Goal: Task Accomplishment & Management: Use online tool/utility

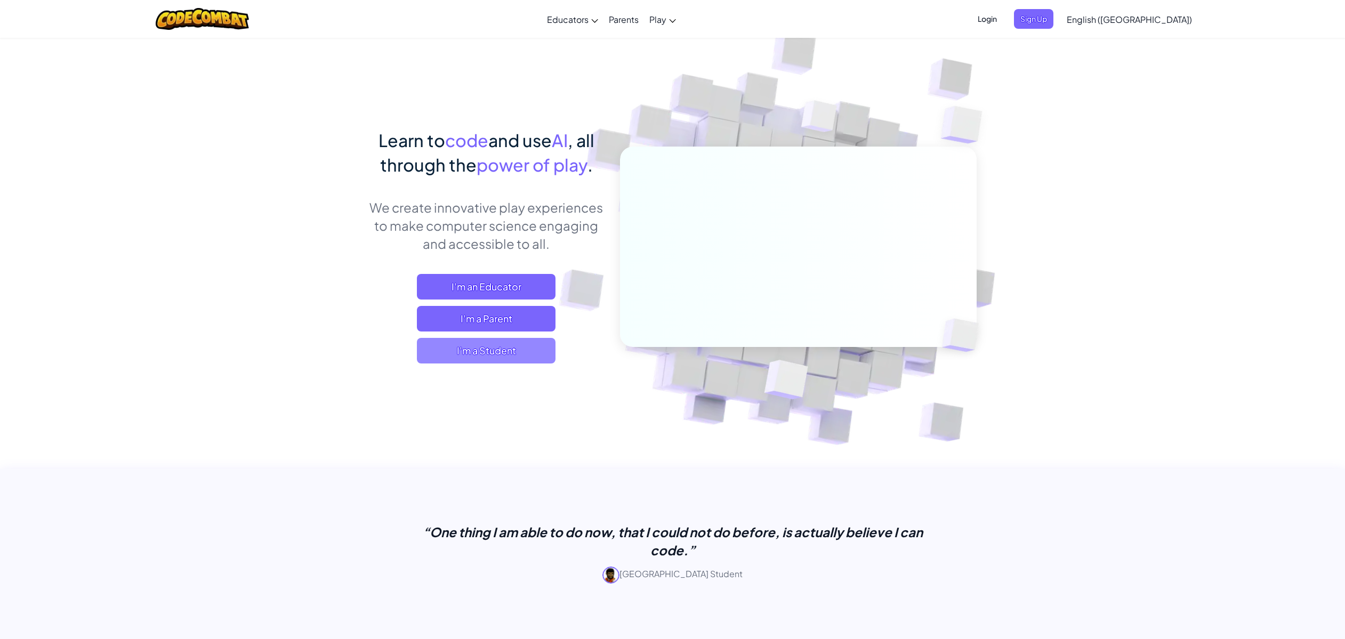
click at [487, 354] on span "I'm a Student" at bounding box center [486, 351] width 139 height 26
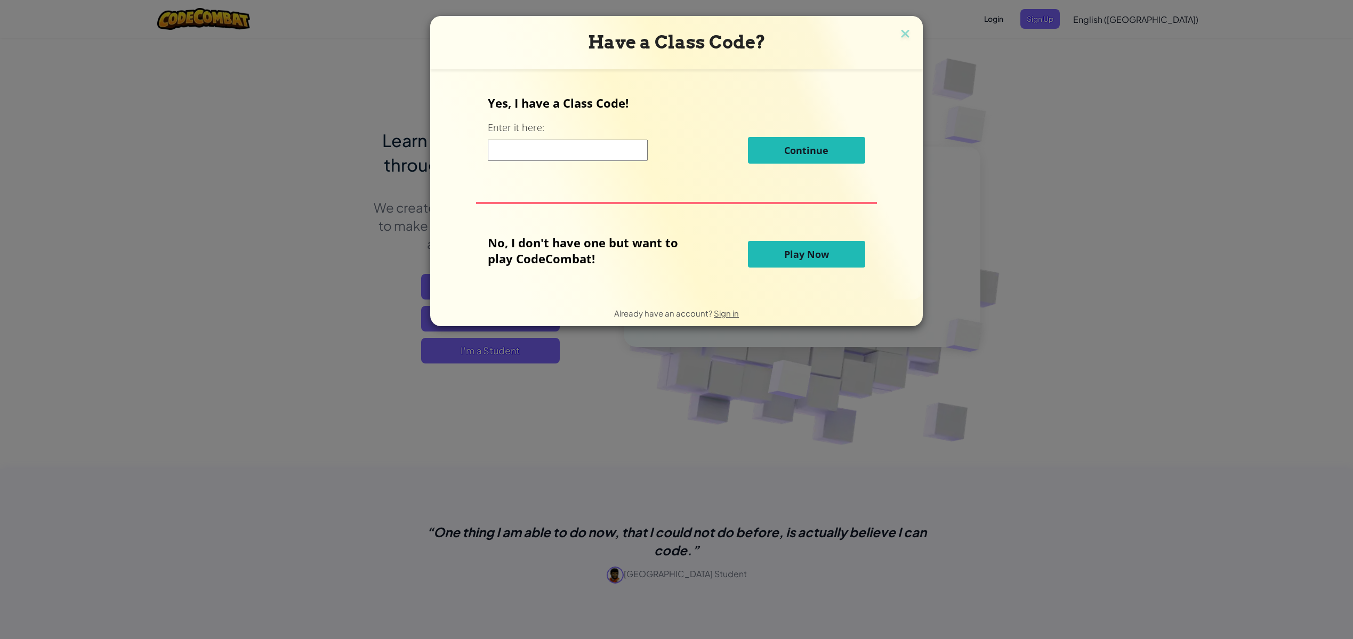
click at [766, 255] on button "Play Now" at bounding box center [806, 254] width 117 height 27
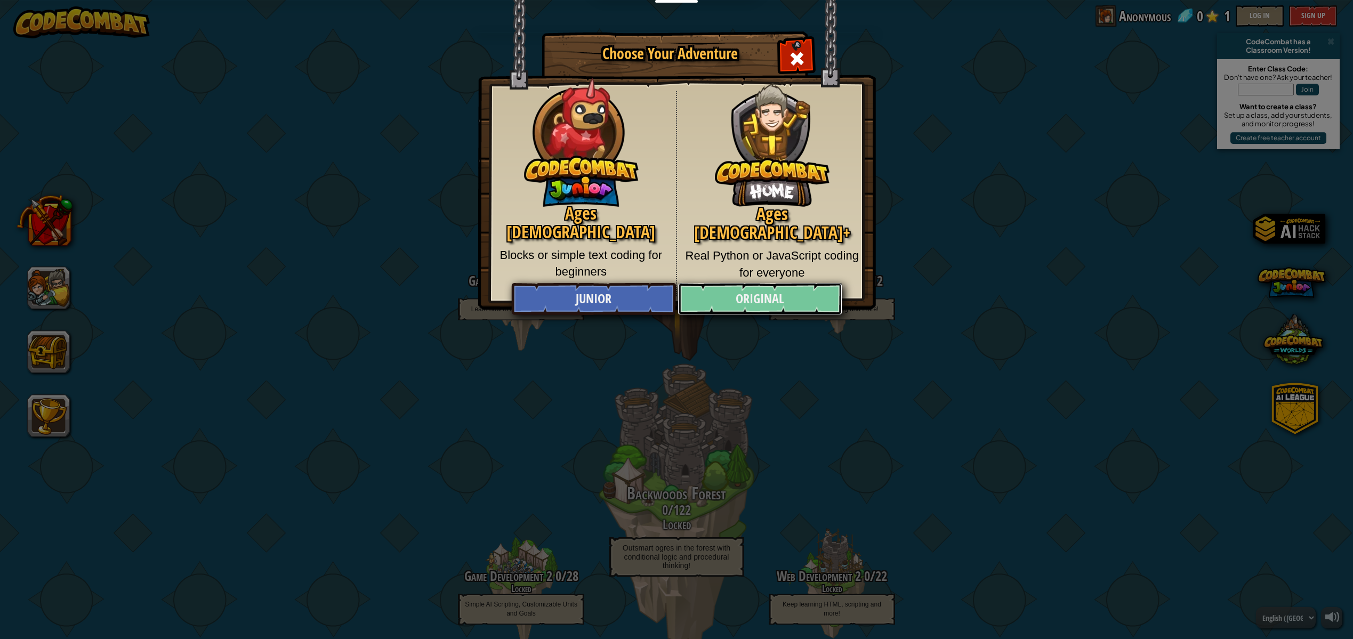
click at [755, 304] on link "Original" at bounding box center [760, 299] width 164 height 32
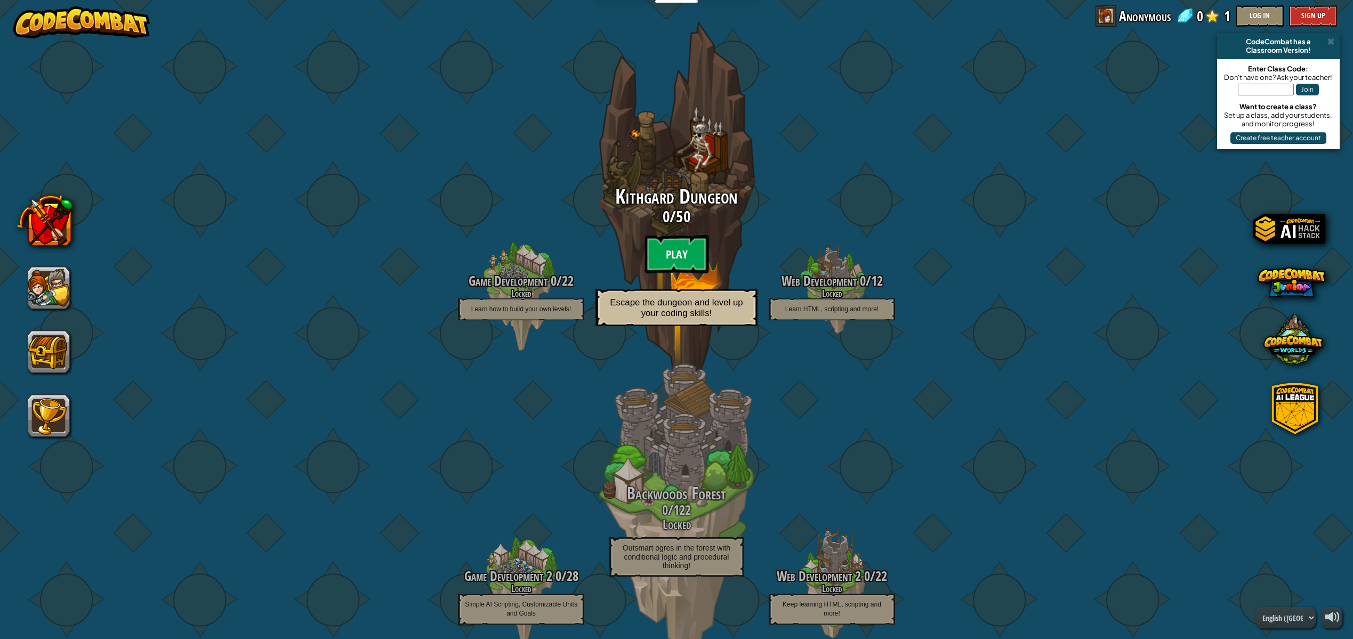
click at [679, 244] on btn "Play" at bounding box center [677, 254] width 64 height 38
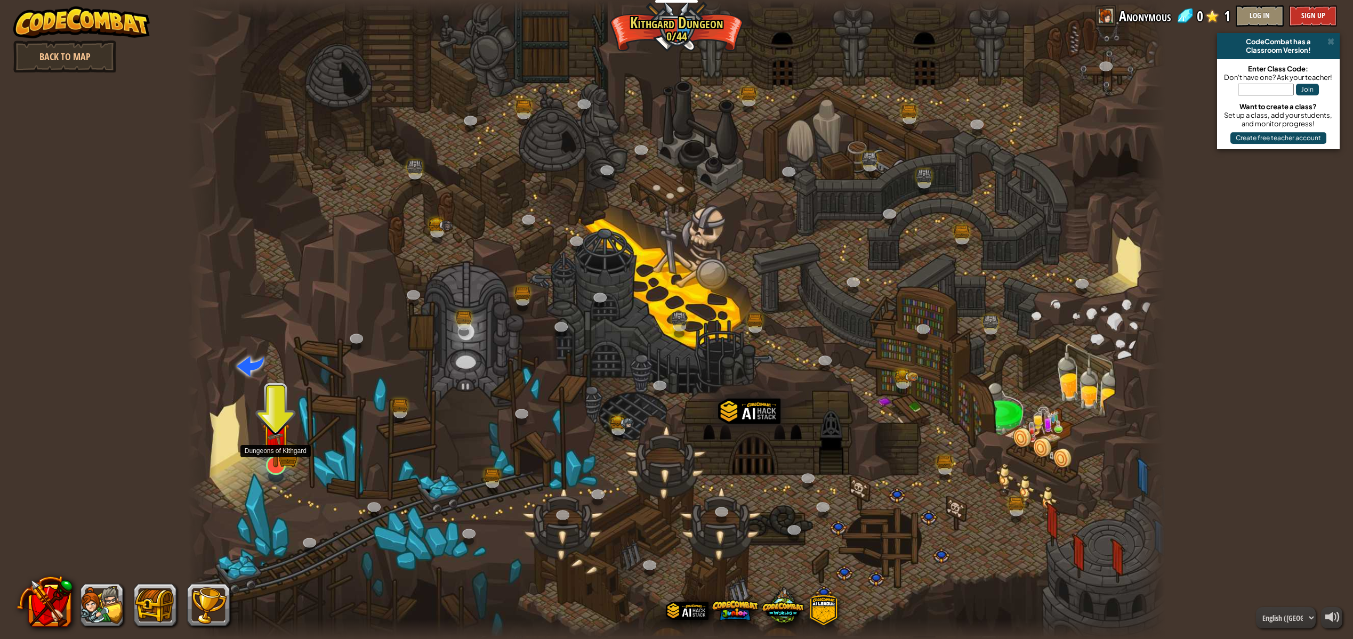
click at [283, 458] on img at bounding box center [276, 436] width 28 height 61
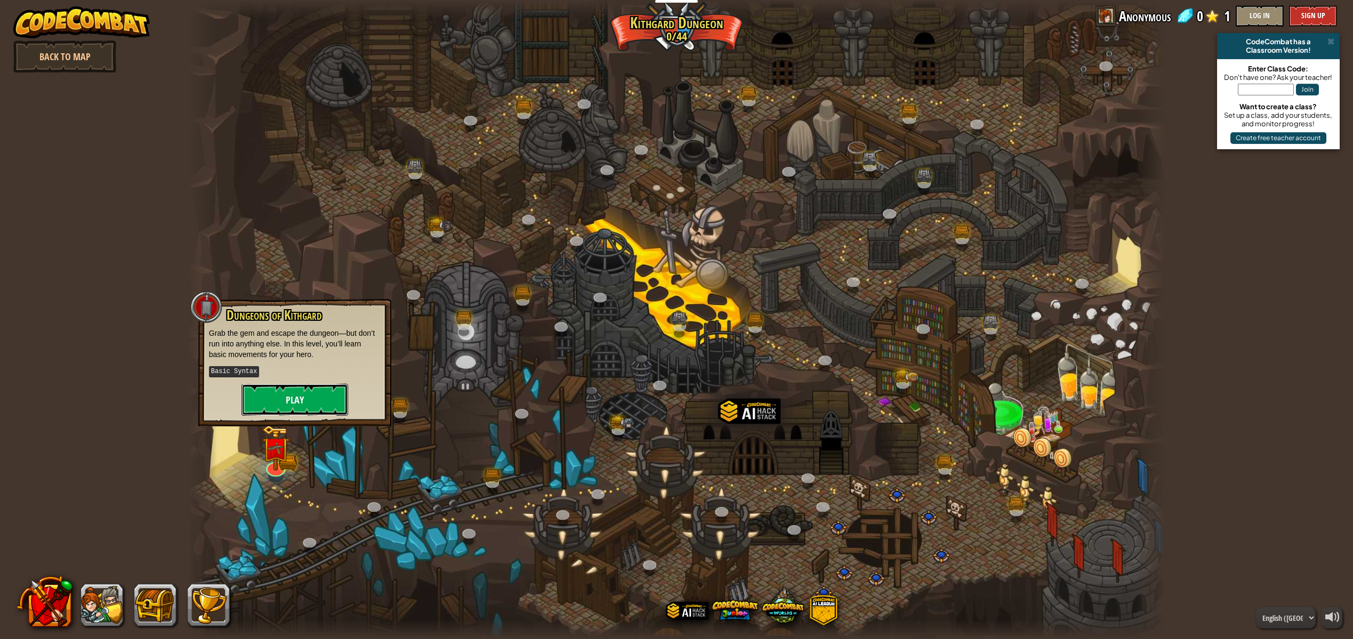
click at [323, 400] on button "Play" at bounding box center [295, 400] width 107 height 32
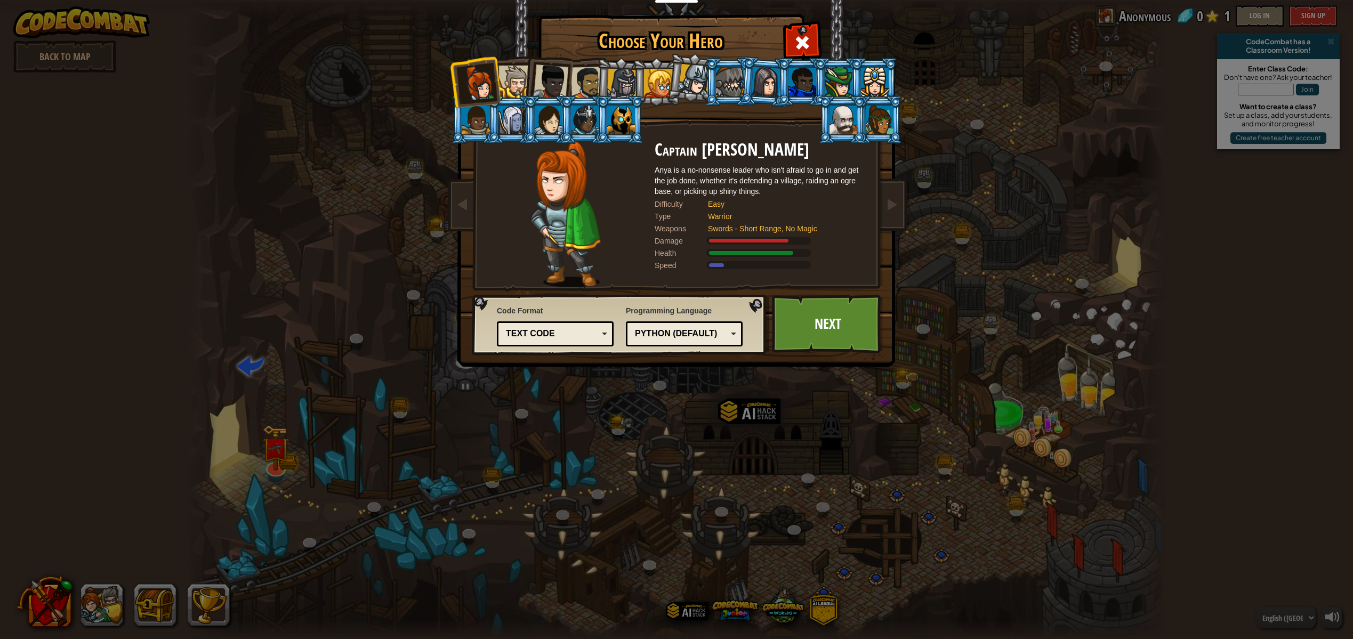
click at [516, 79] on div at bounding box center [514, 82] width 33 height 33
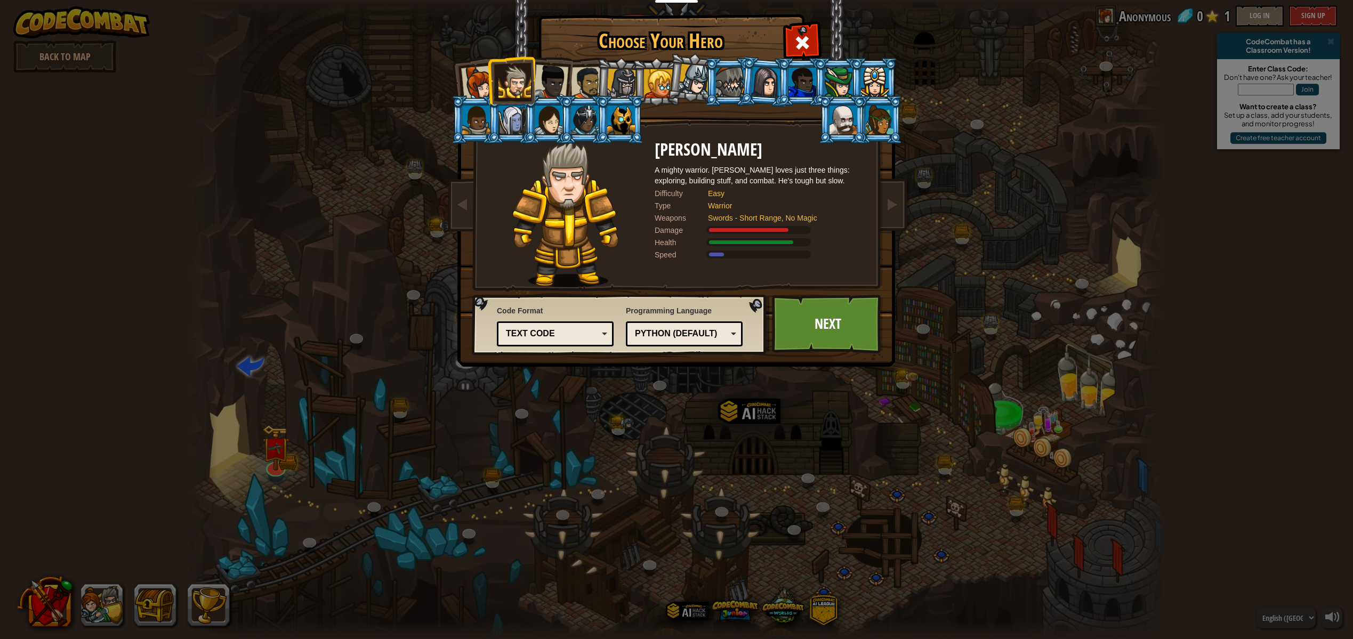
click at [673, 75] on li at bounding box center [692, 77] width 53 height 53
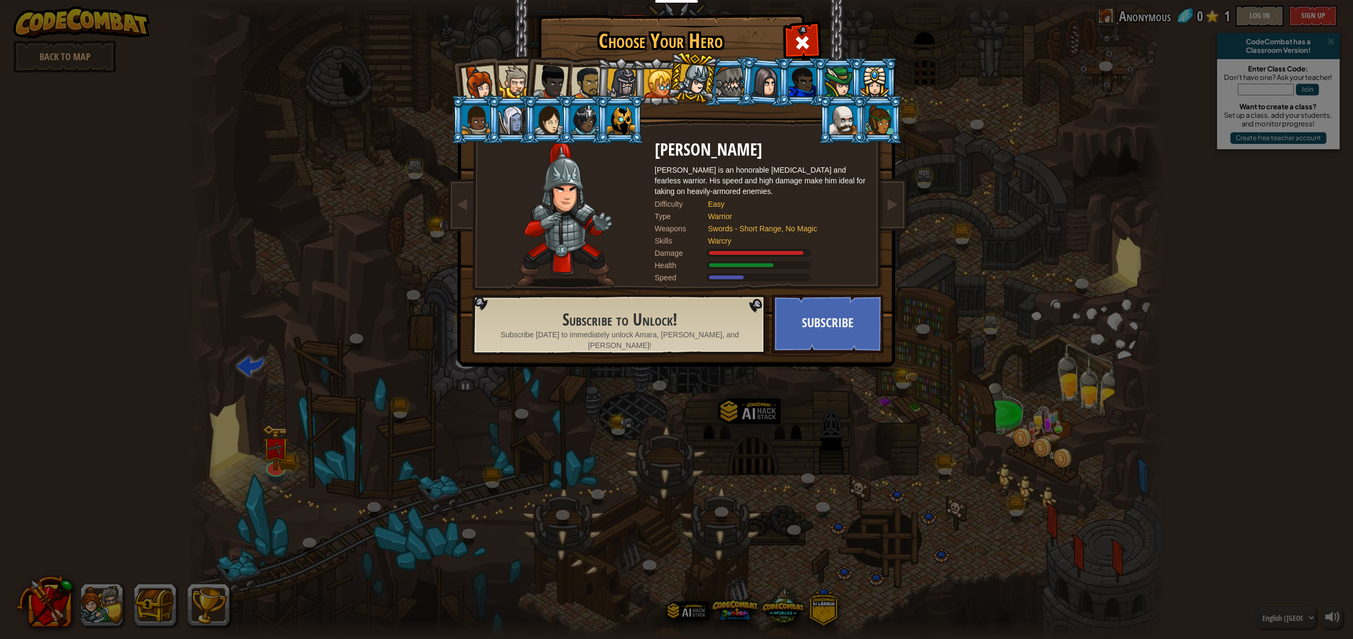
click at [740, 88] on li at bounding box center [764, 82] width 51 height 52
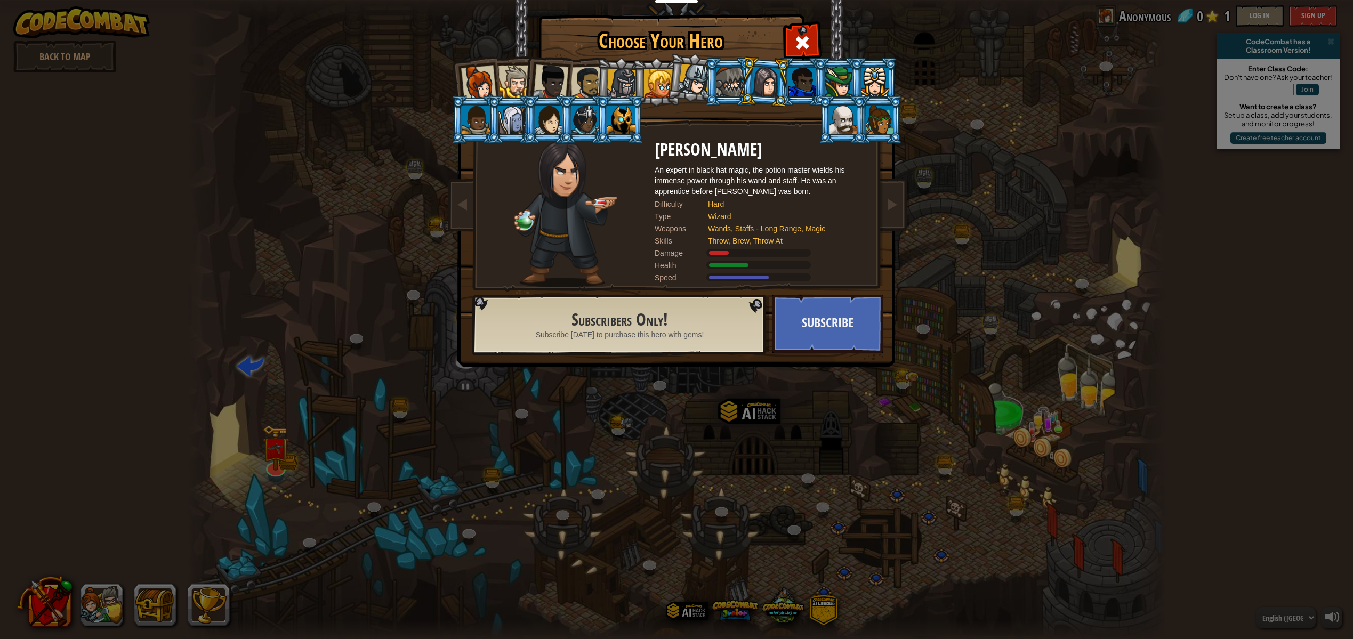
click at [717, 93] on div at bounding box center [730, 82] width 28 height 29
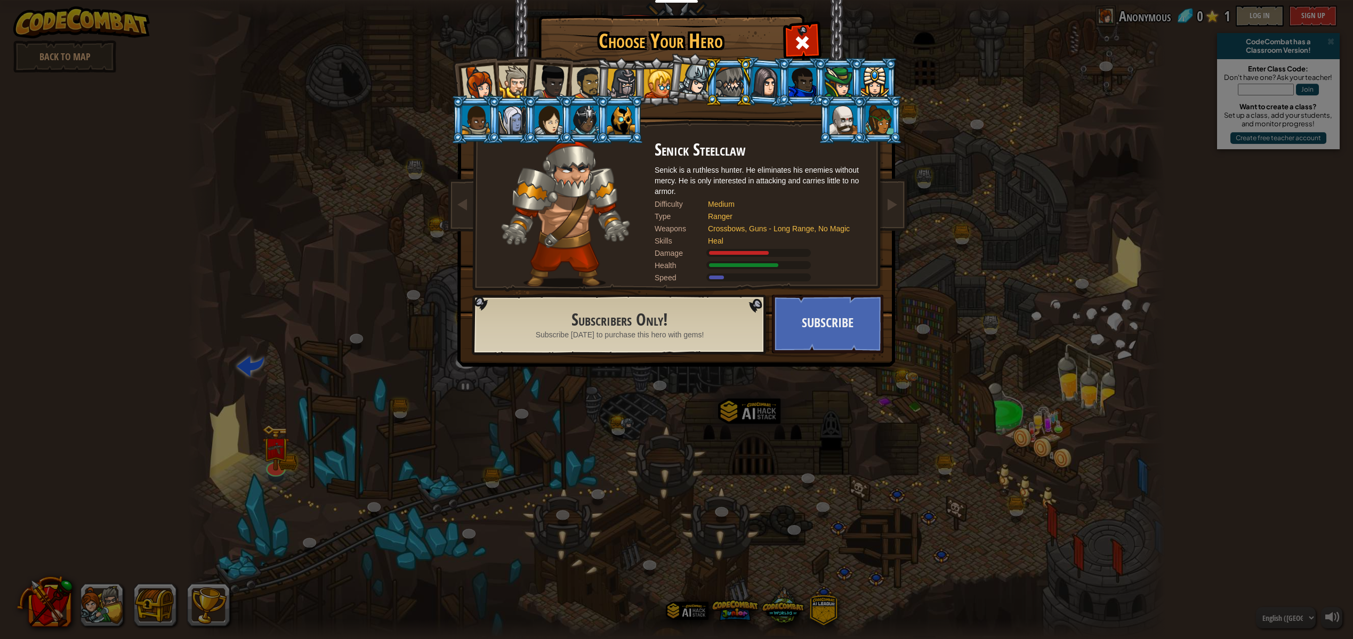
click at [620, 123] on div at bounding box center [621, 120] width 28 height 29
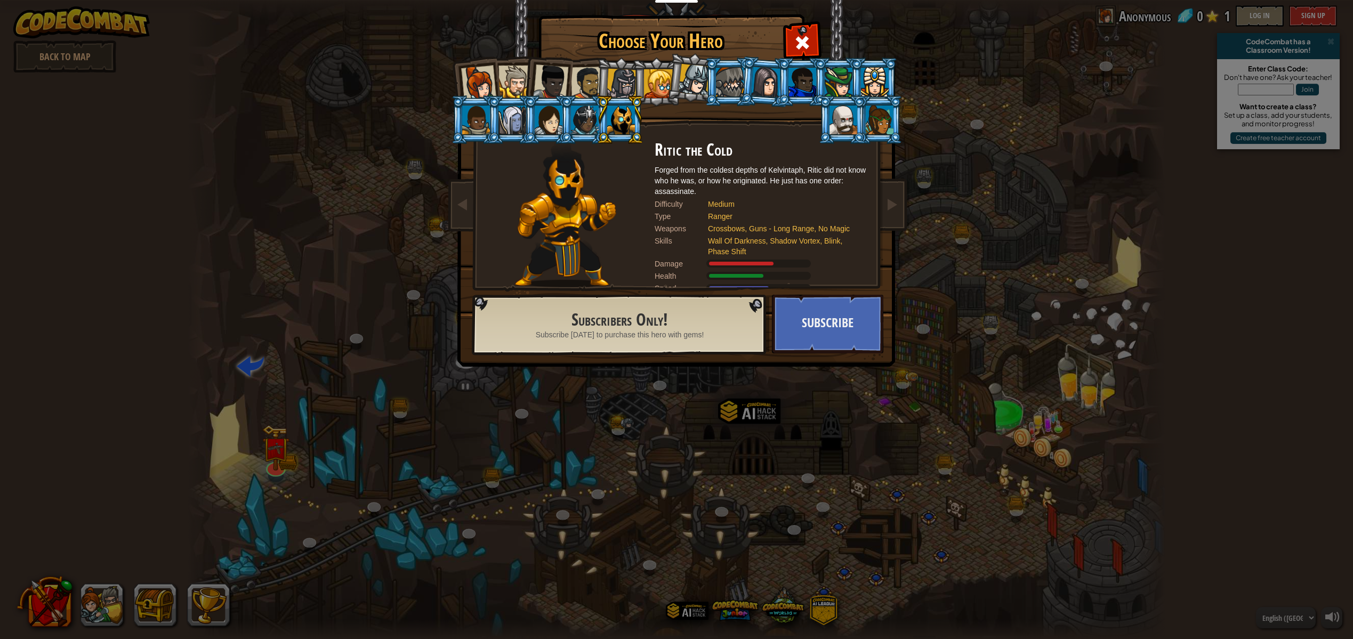
click at [889, 127] on div at bounding box center [880, 120] width 28 height 29
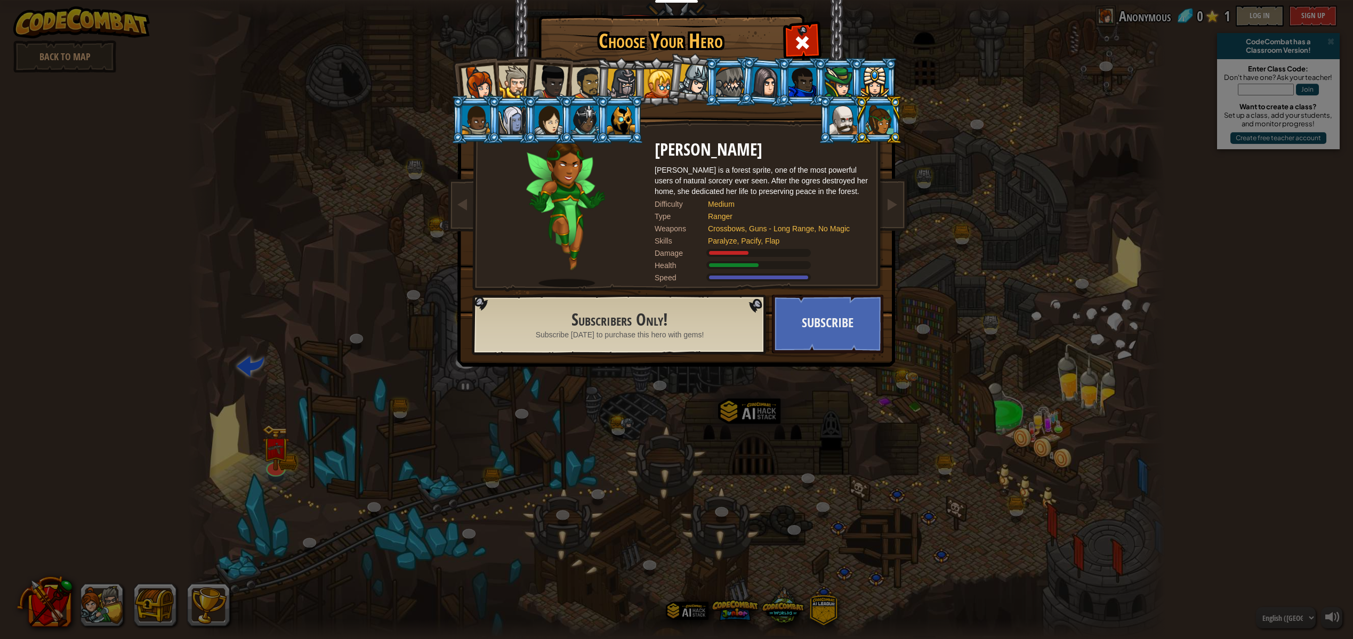
click at [605, 83] on li at bounding box center [620, 82] width 51 height 51
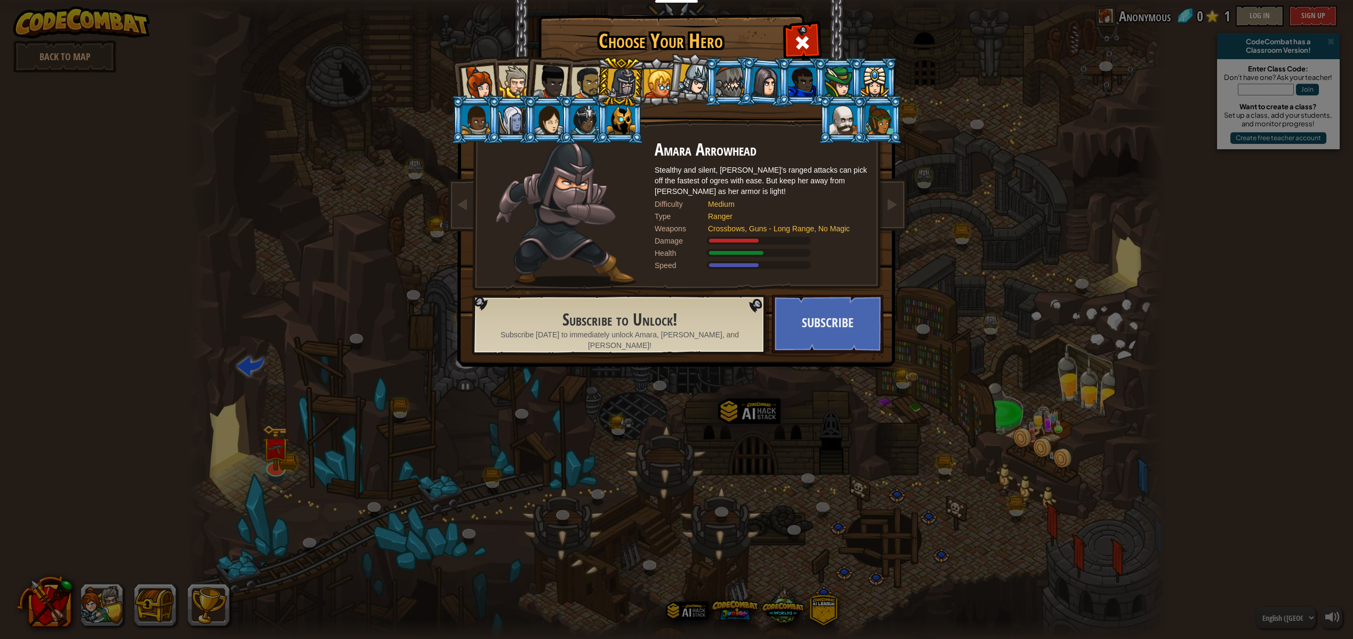
click at [504, 78] on div at bounding box center [514, 82] width 33 height 33
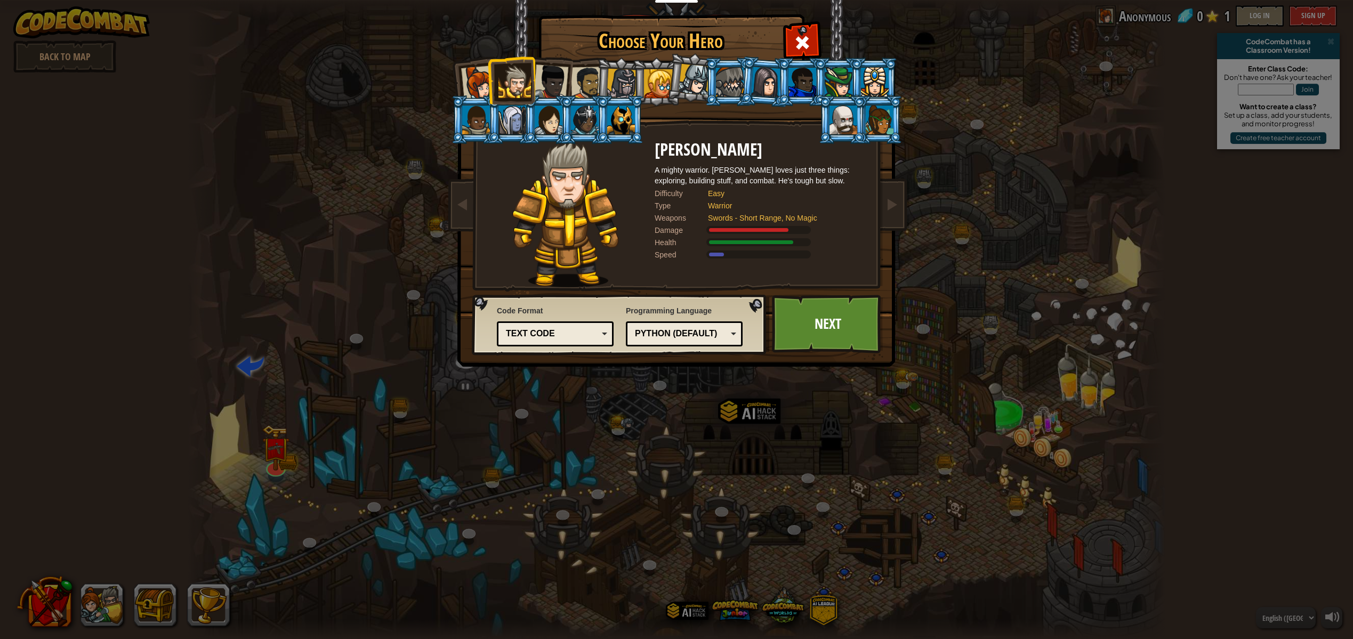
click at [545, 75] on div at bounding box center [550, 82] width 35 height 35
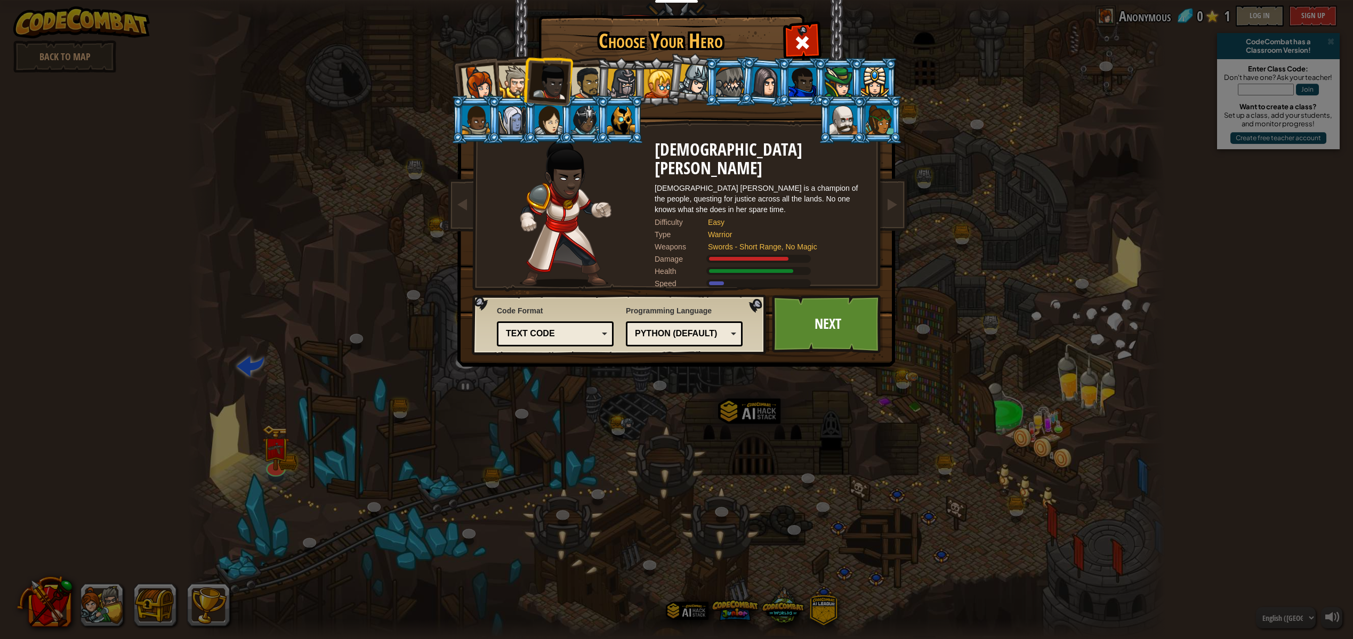
click at [589, 87] on div at bounding box center [587, 83] width 33 height 33
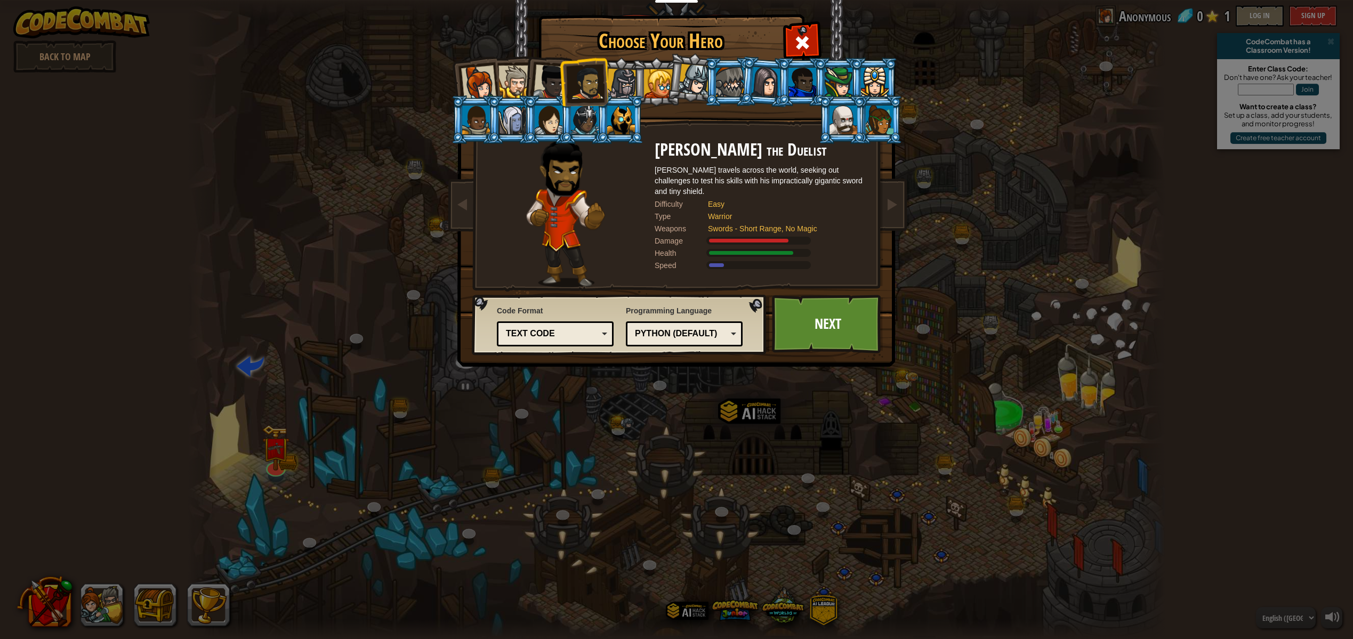
click at [651, 81] on div at bounding box center [658, 83] width 29 height 29
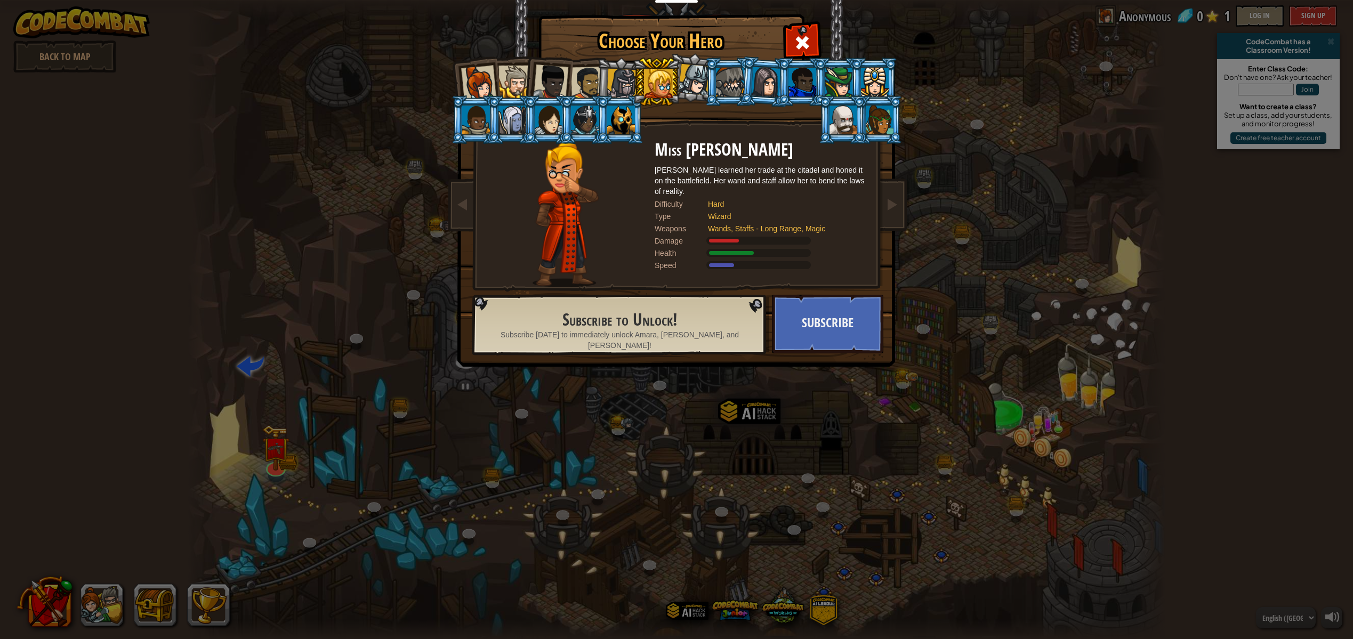
click at [689, 88] on div at bounding box center [694, 79] width 31 height 31
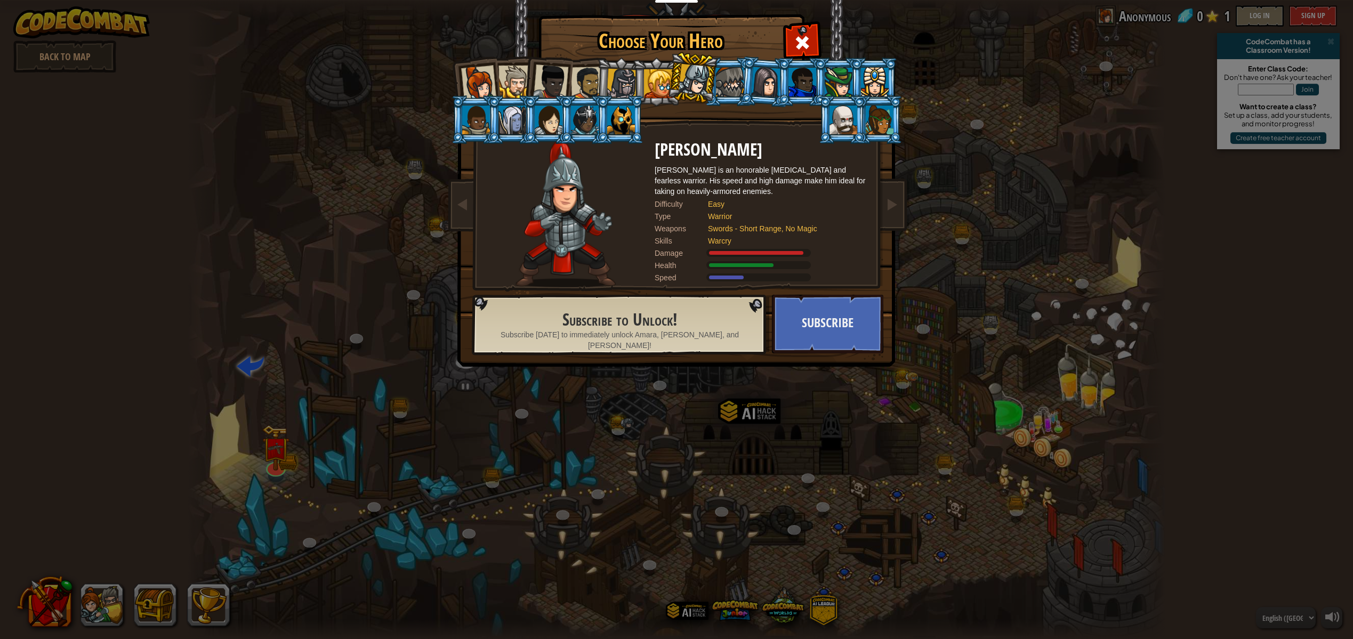
click at [766, 88] on div at bounding box center [766, 82] width 30 height 30
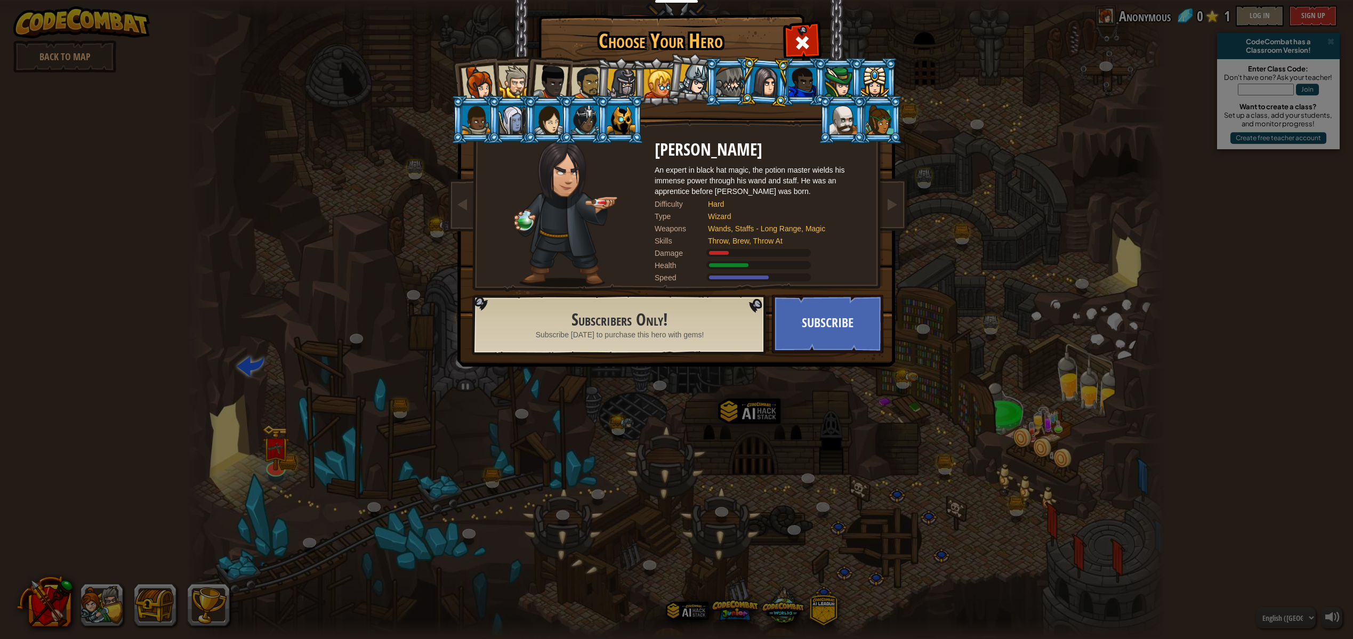
click at [825, 79] on div at bounding box center [839, 82] width 28 height 29
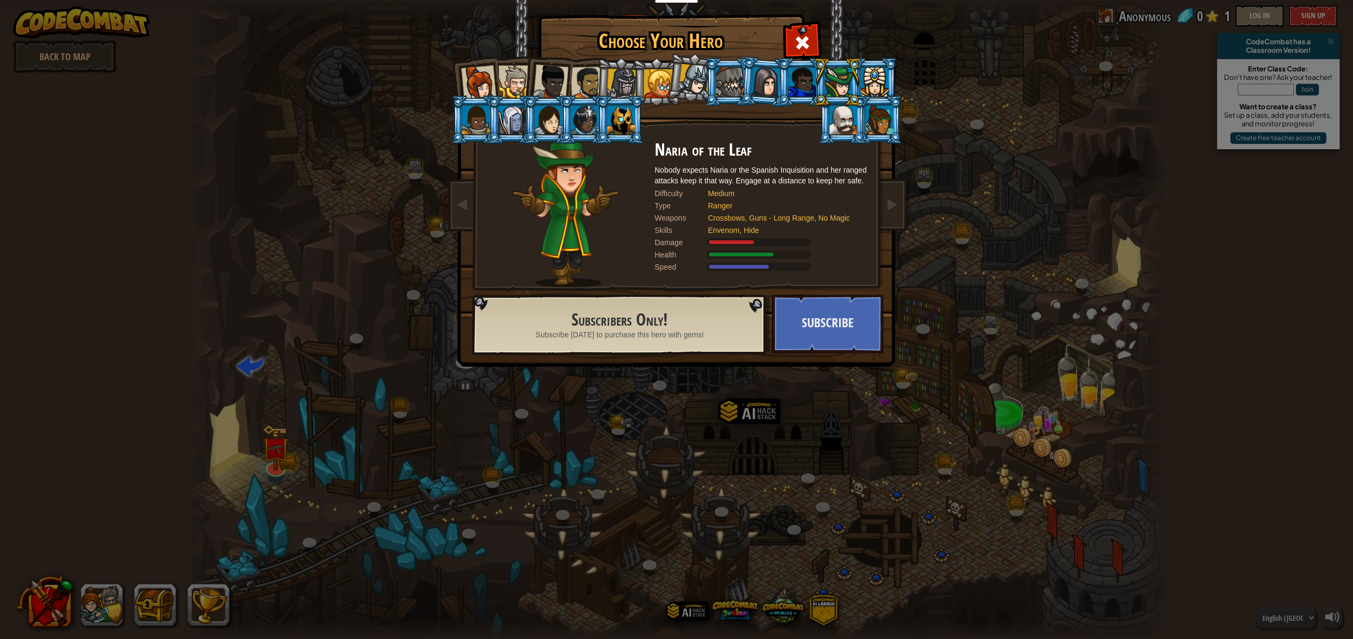
click at [880, 76] on div at bounding box center [875, 82] width 28 height 29
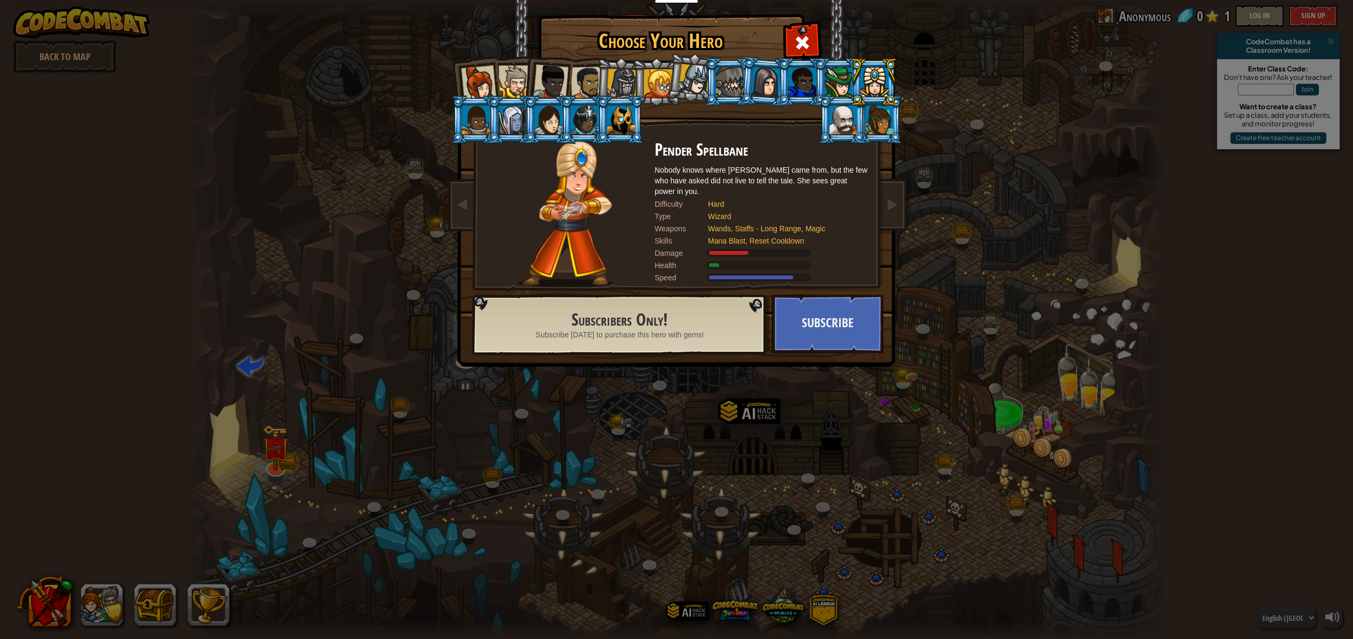
click at [482, 107] on div at bounding box center [476, 120] width 28 height 29
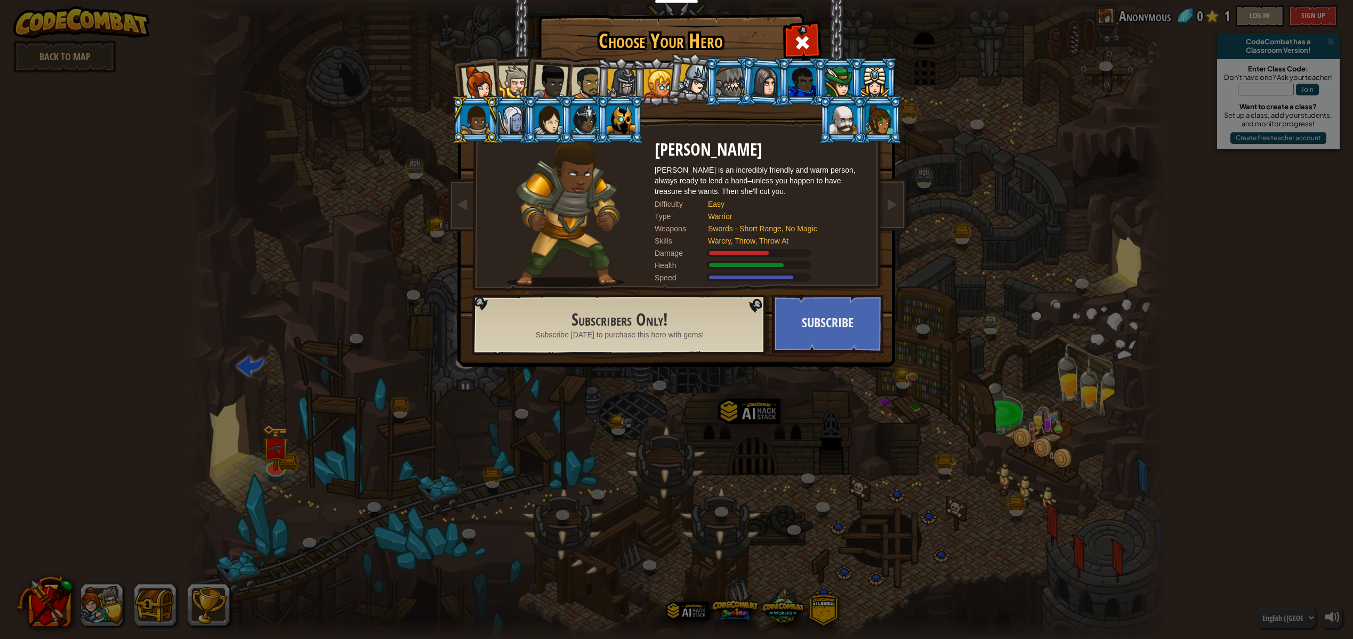
click at [730, 92] on div at bounding box center [730, 82] width 28 height 29
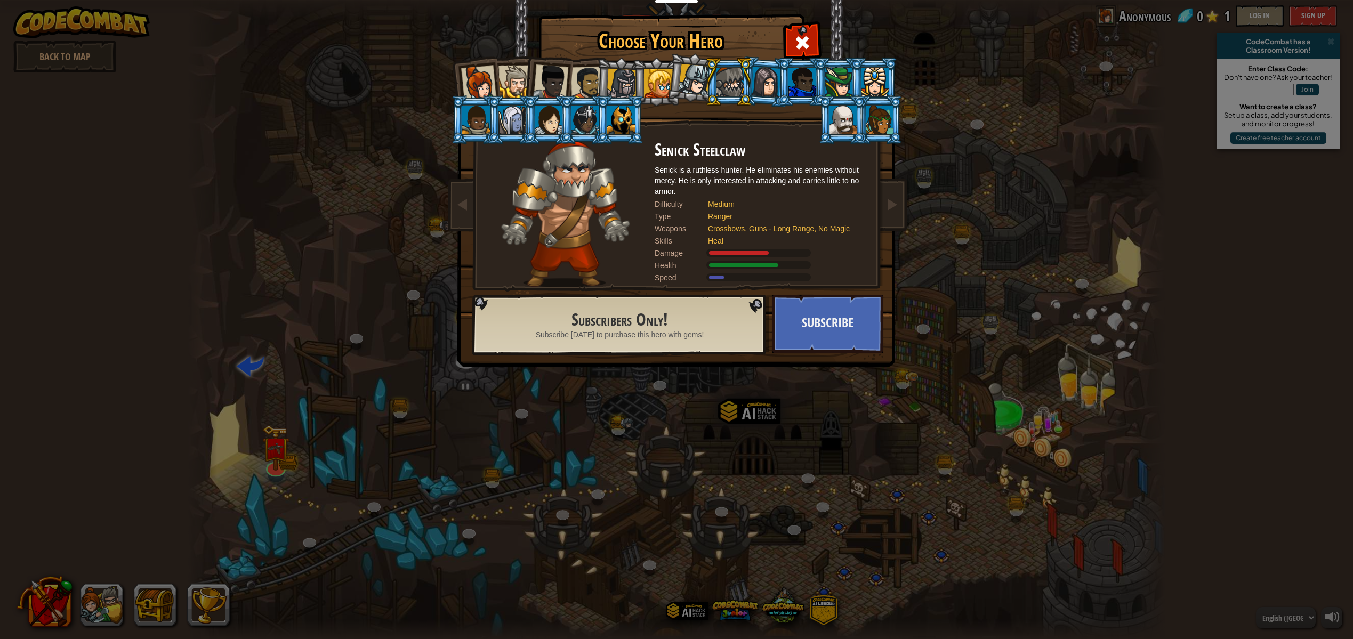
click at [489, 83] on div at bounding box center [478, 83] width 35 height 35
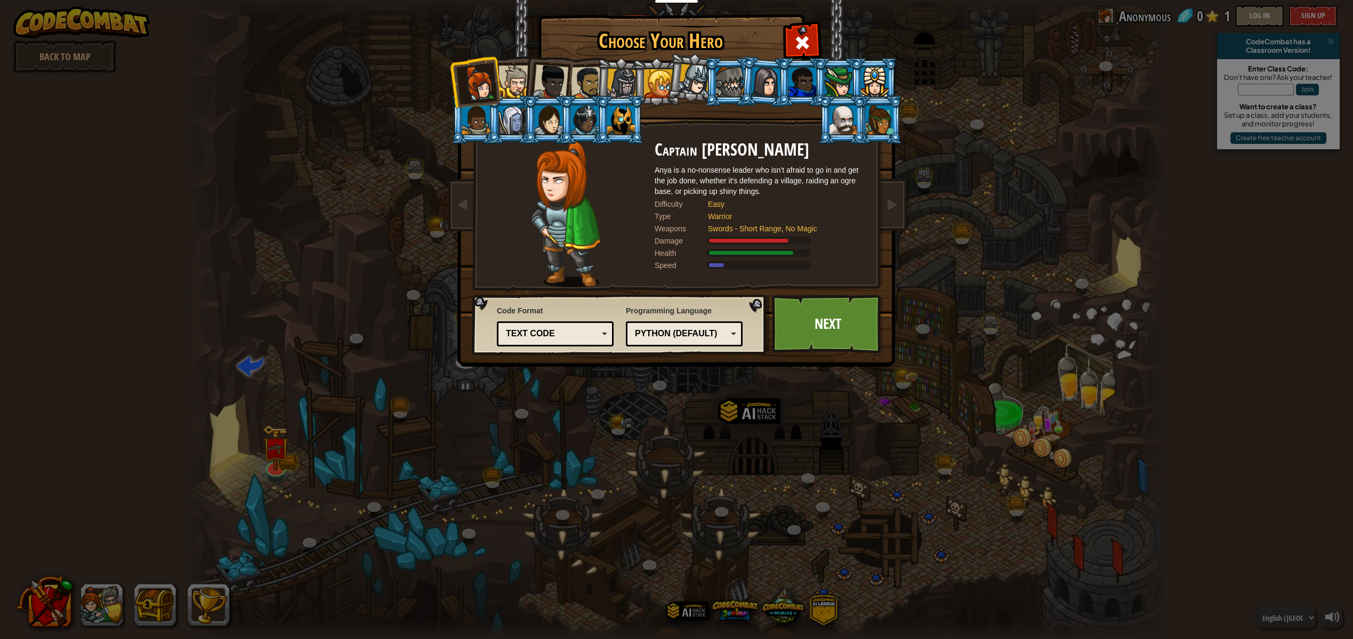
click at [508, 81] on div at bounding box center [514, 82] width 33 height 33
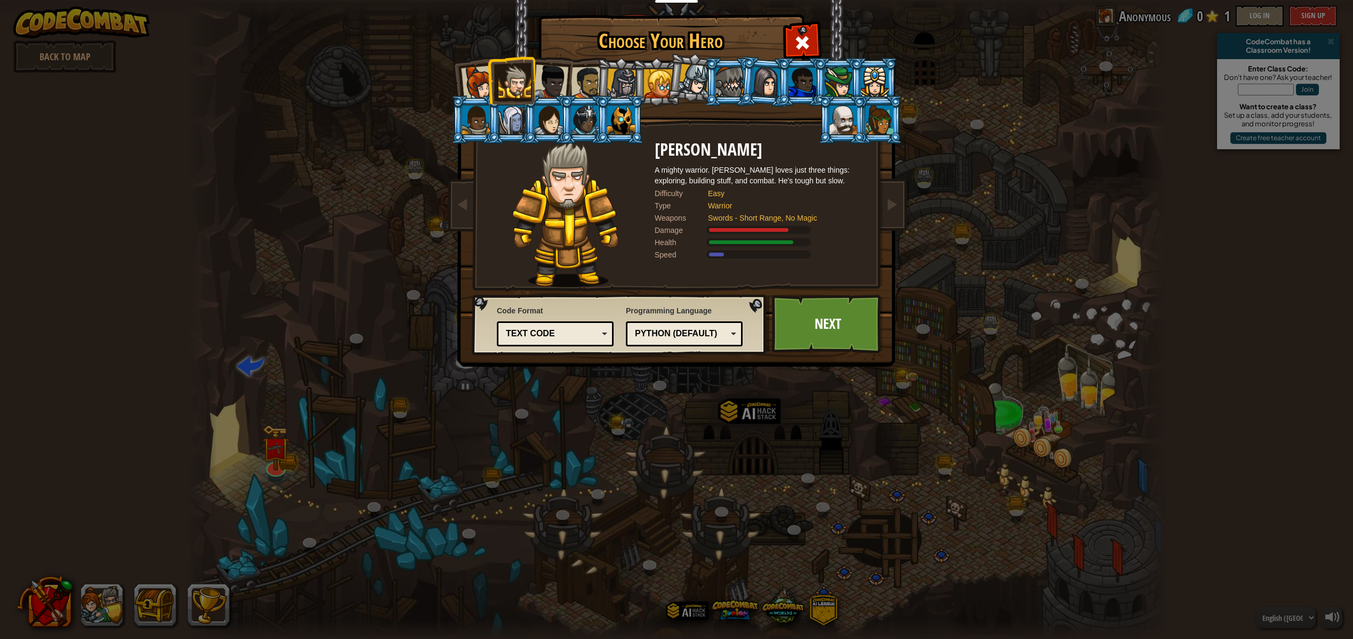
click at [737, 84] on div at bounding box center [730, 82] width 28 height 29
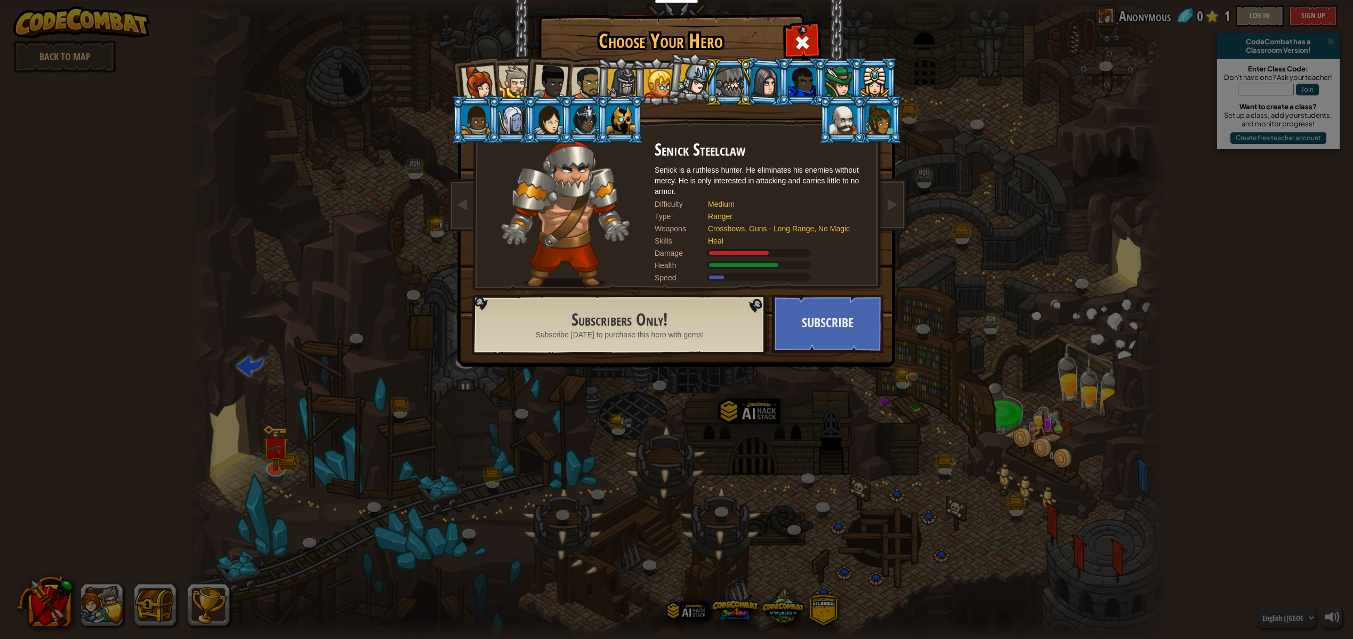
click at [843, 131] on div at bounding box center [844, 120] width 28 height 29
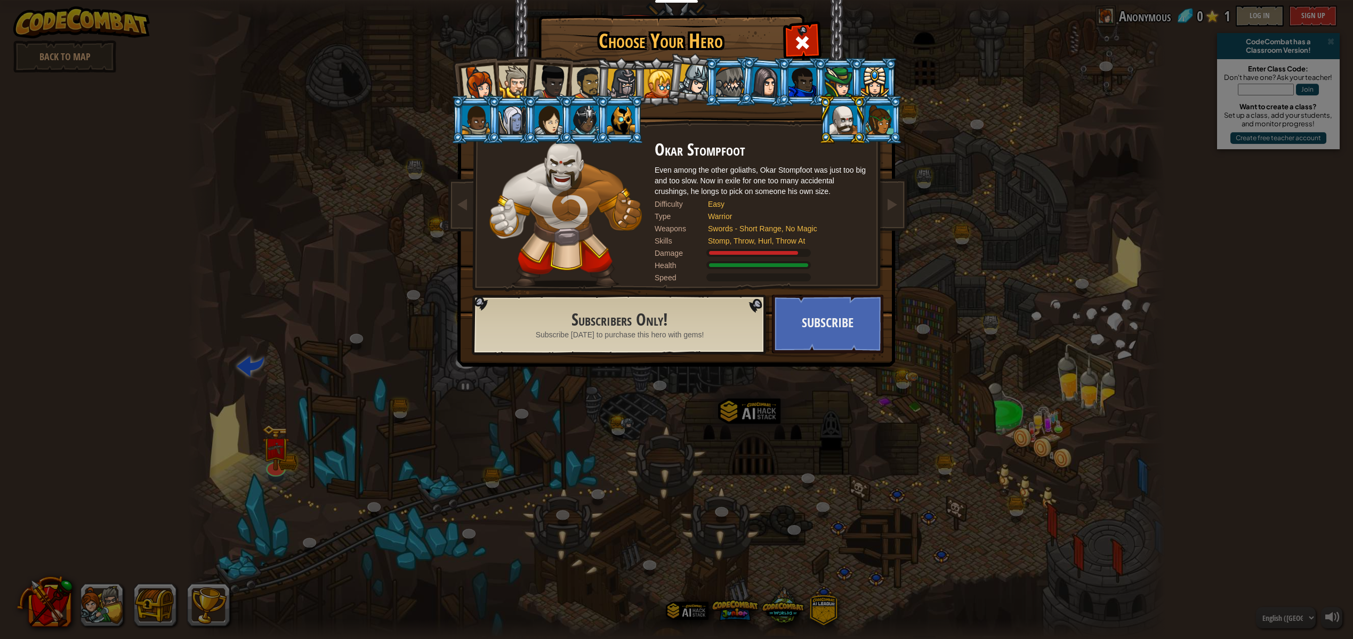
click at [874, 122] on div at bounding box center [880, 120] width 28 height 29
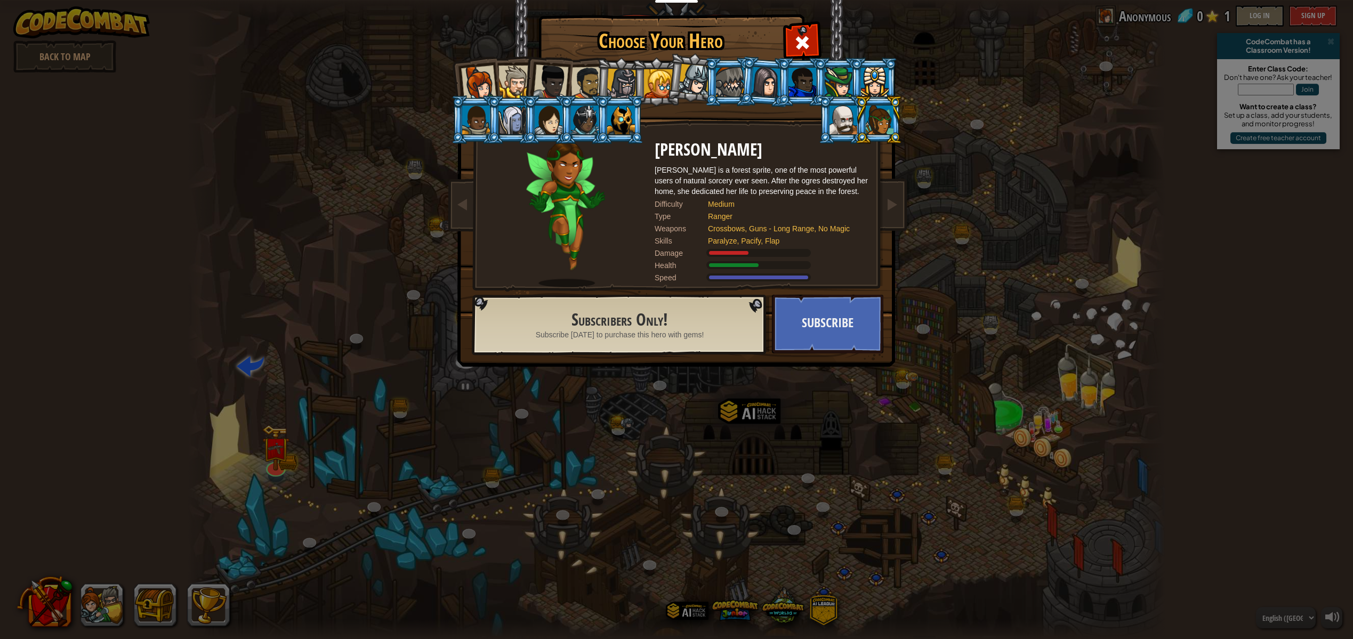
click at [860, 124] on li at bounding box center [879, 119] width 48 height 49
click at [845, 118] on div at bounding box center [844, 120] width 28 height 29
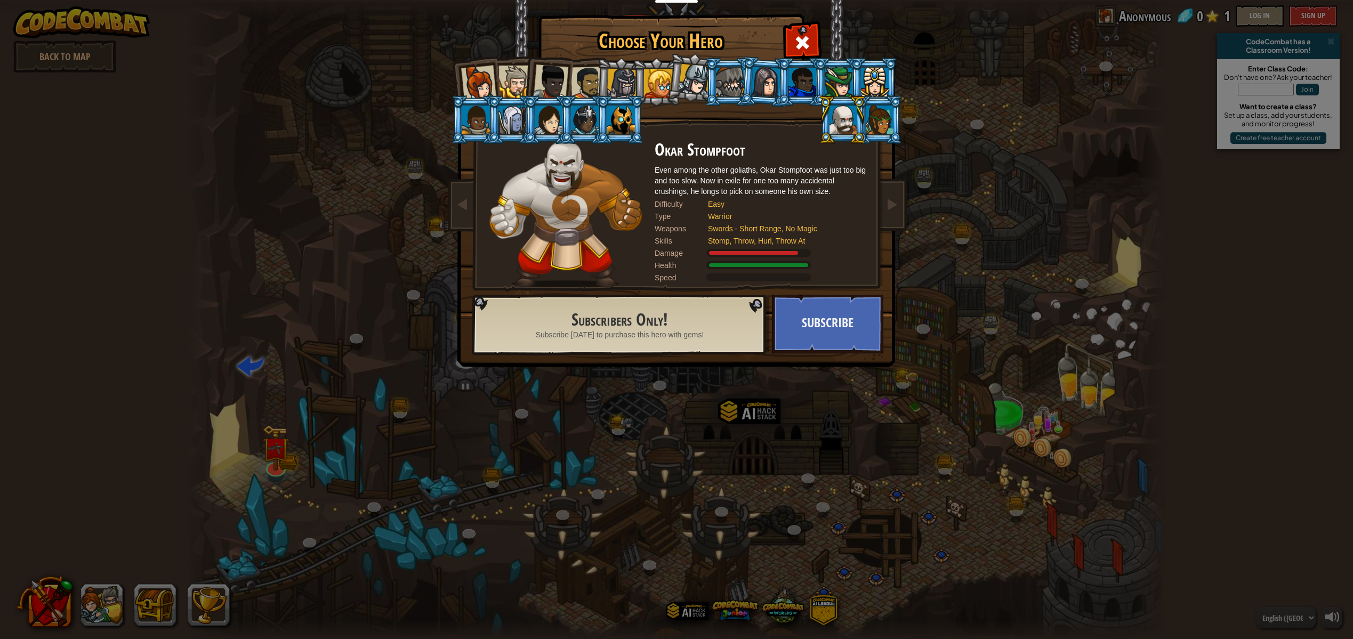
click at [688, 84] on div at bounding box center [694, 79] width 31 height 31
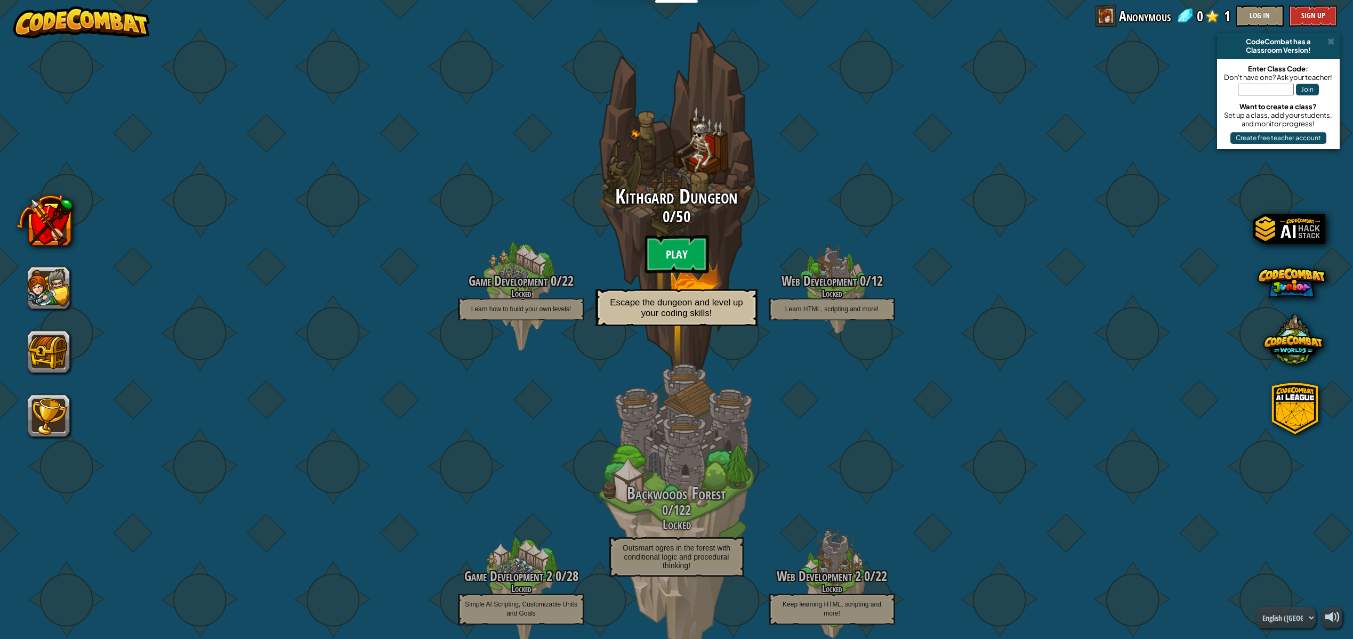
click at [662, 256] on btn "Play" at bounding box center [677, 254] width 64 height 38
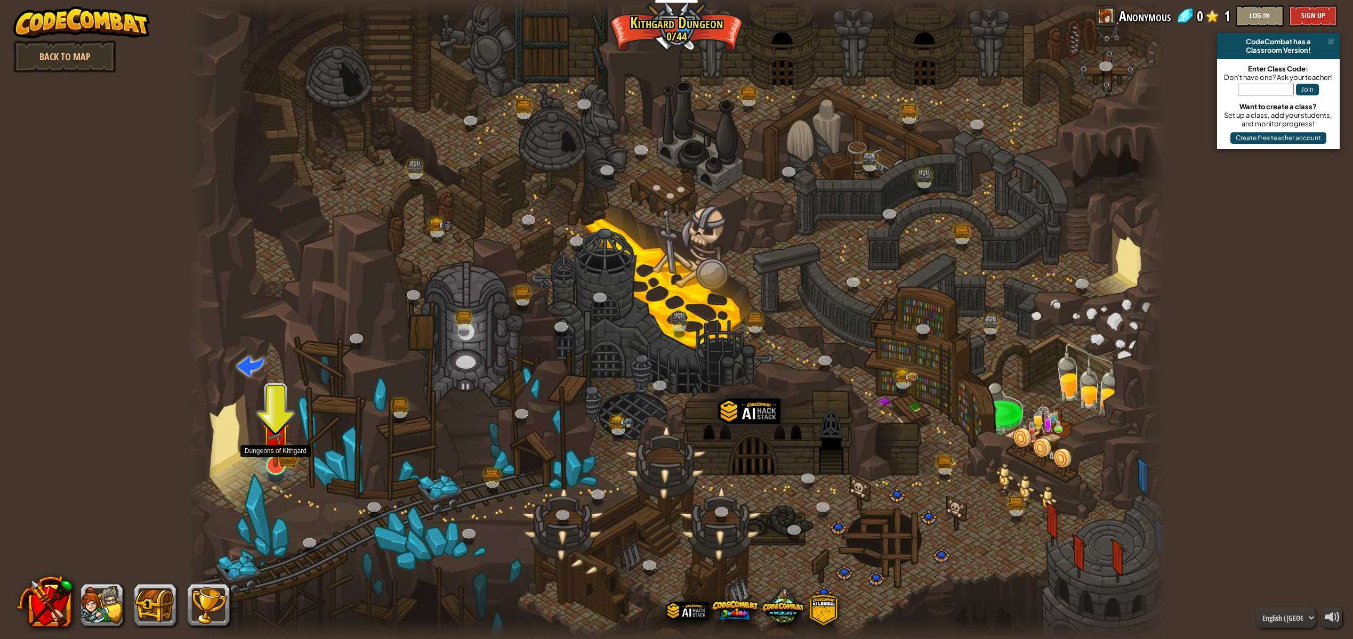
click at [286, 452] on img at bounding box center [276, 436] width 28 height 61
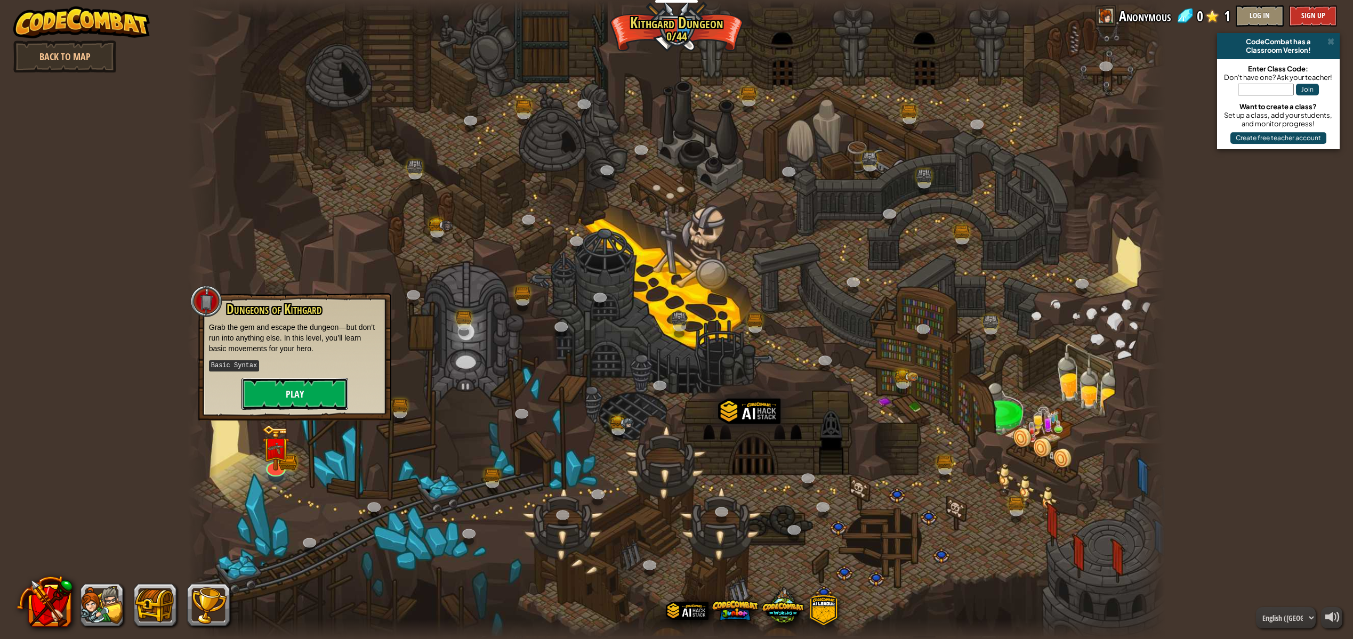
click at [291, 394] on button "Play" at bounding box center [295, 394] width 107 height 32
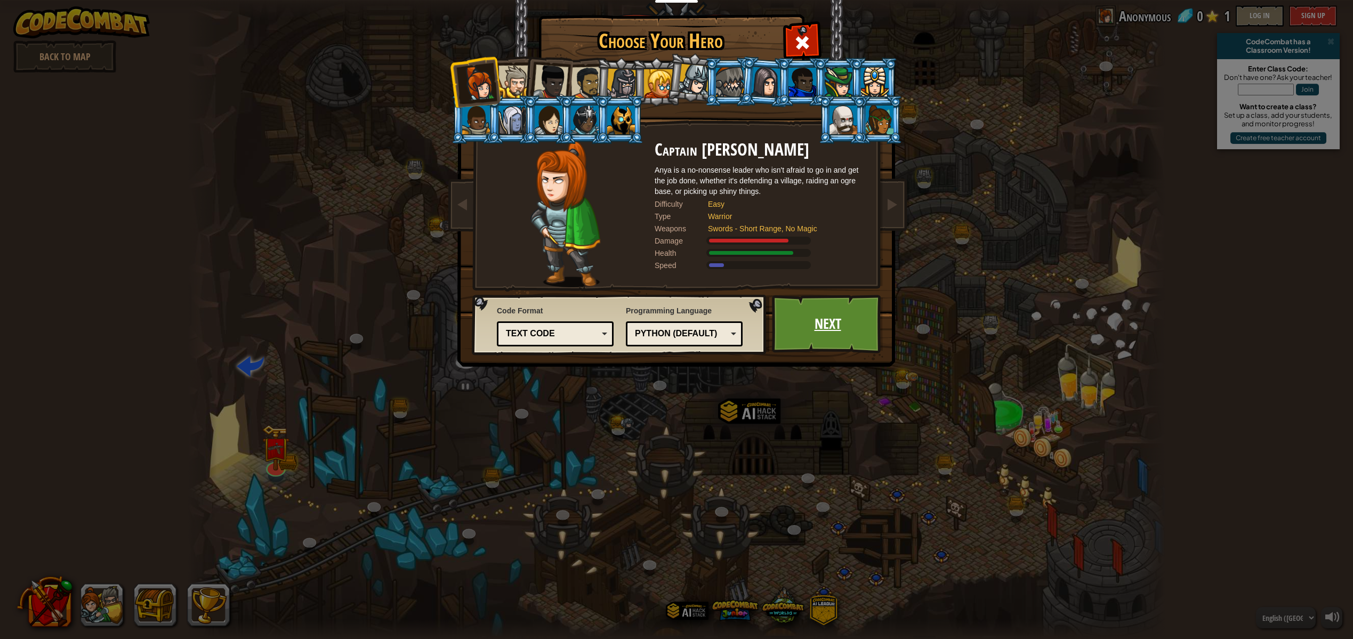
click at [855, 342] on link "Next" at bounding box center [827, 324] width 111 height 59
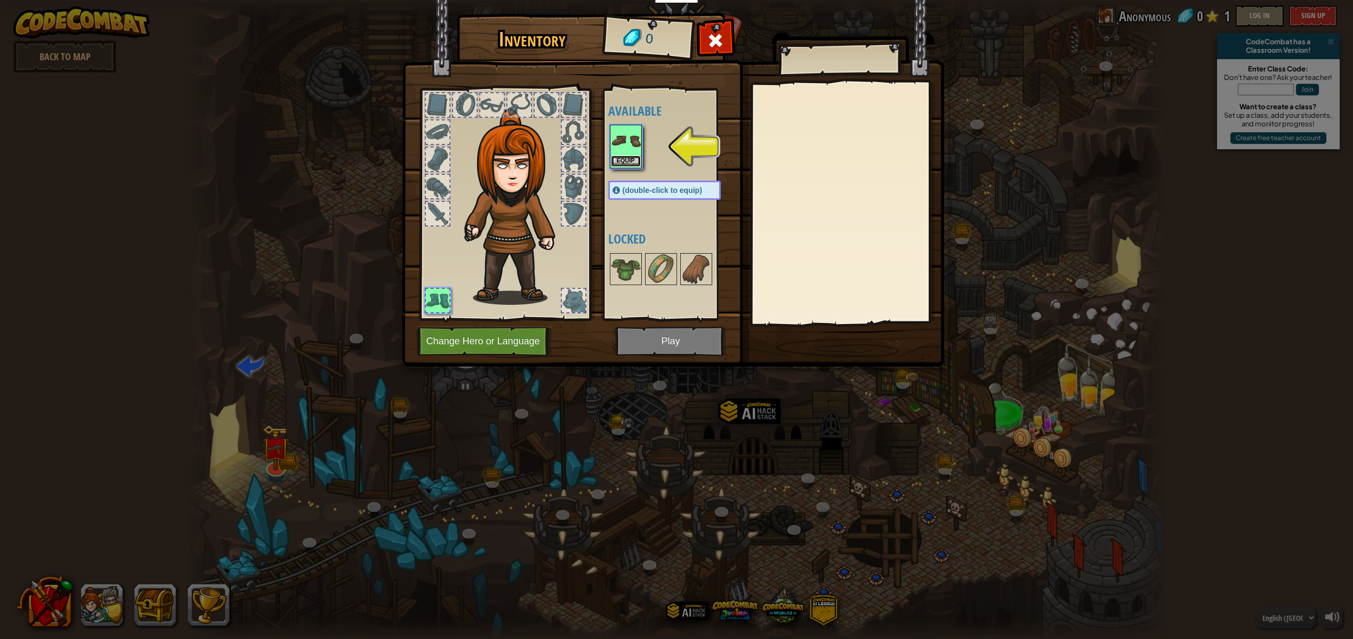
click at [623, 163] on button "Equip" at bounding box center [626, 161] width 30 height 11
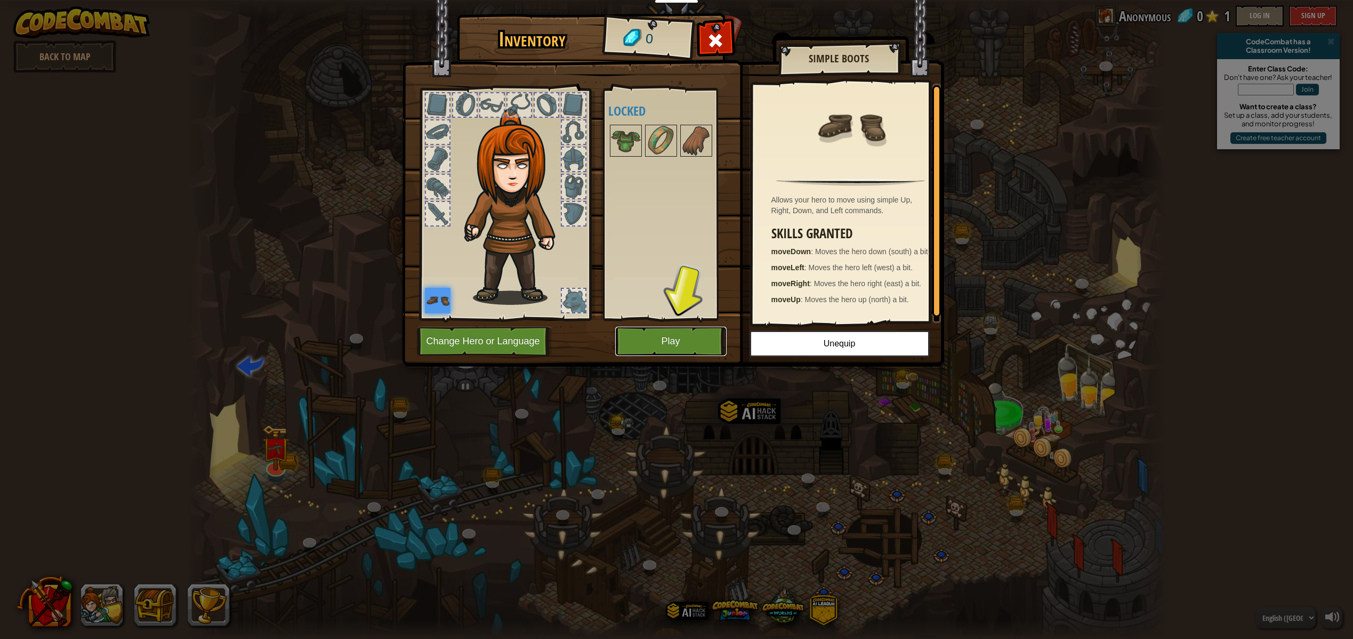
click at [695, 333] on button "Play" at bounding box center [670, 341] width 111 height 29
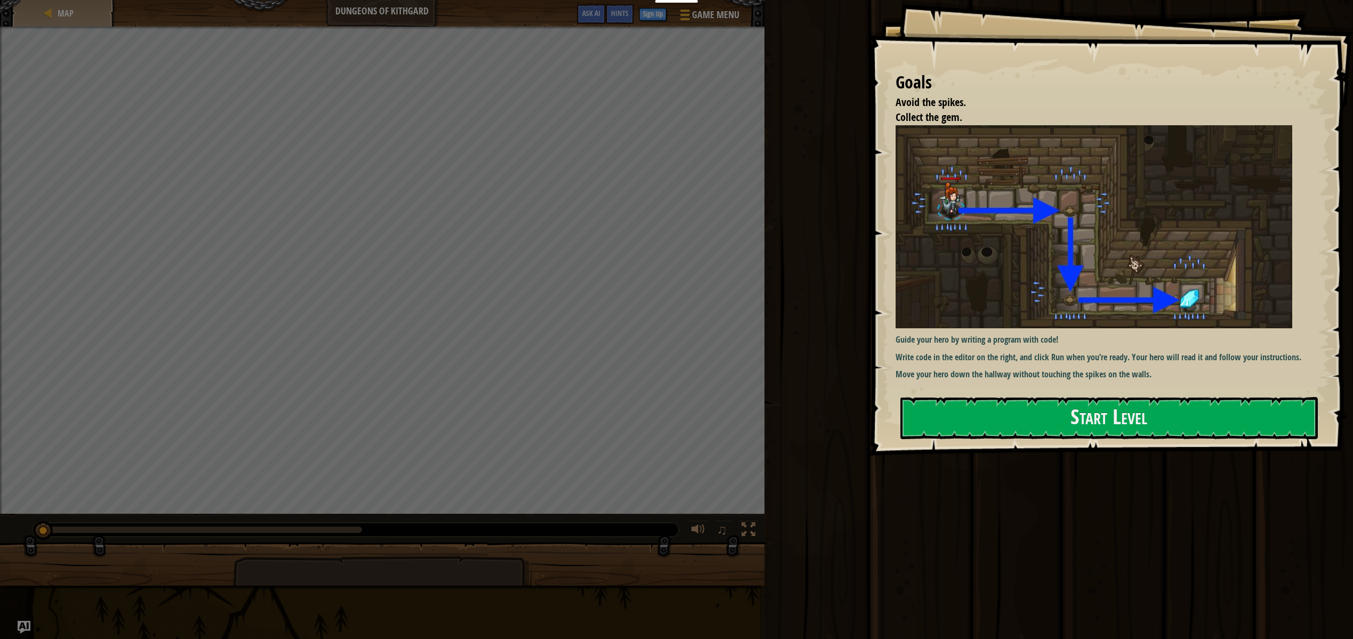
click at [1042, 440] on div "Goals Avoid the spikes. Collect the gem. Guide your hero by writing a program w…" at bounding box center [1111, 228] width 484 height 456
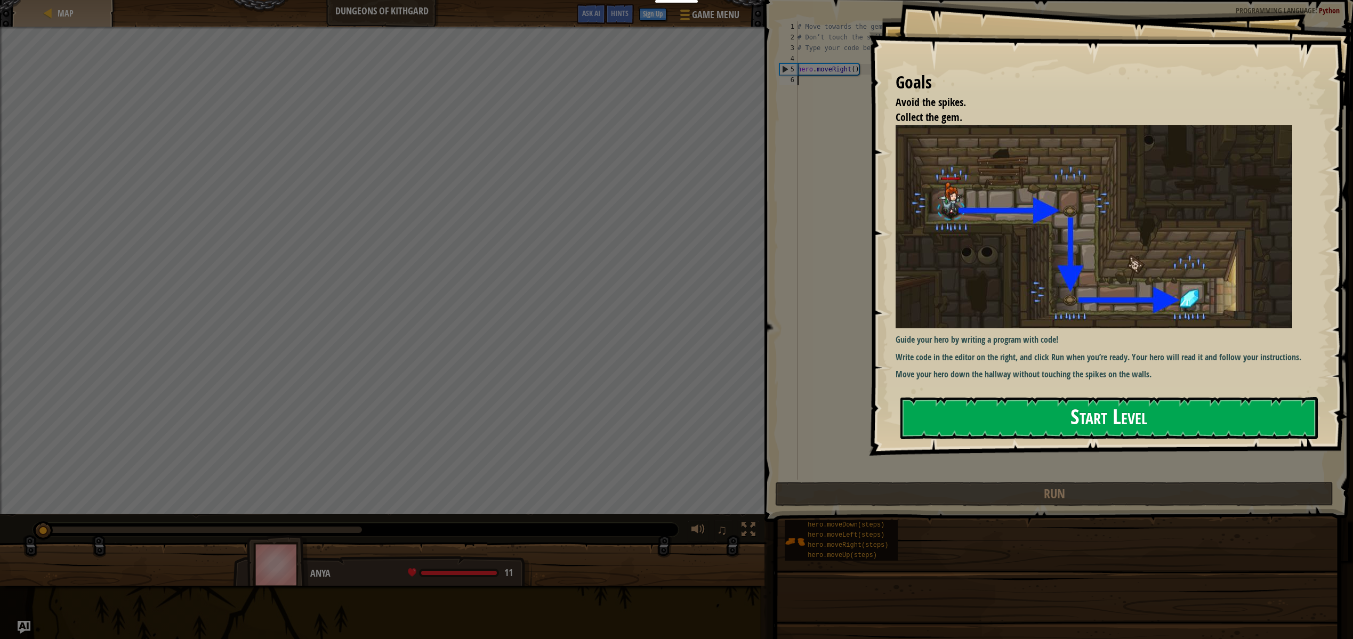
click at [1048, 421] on button "Start Level" at bounding box center [1108, 418] width 417 height 42
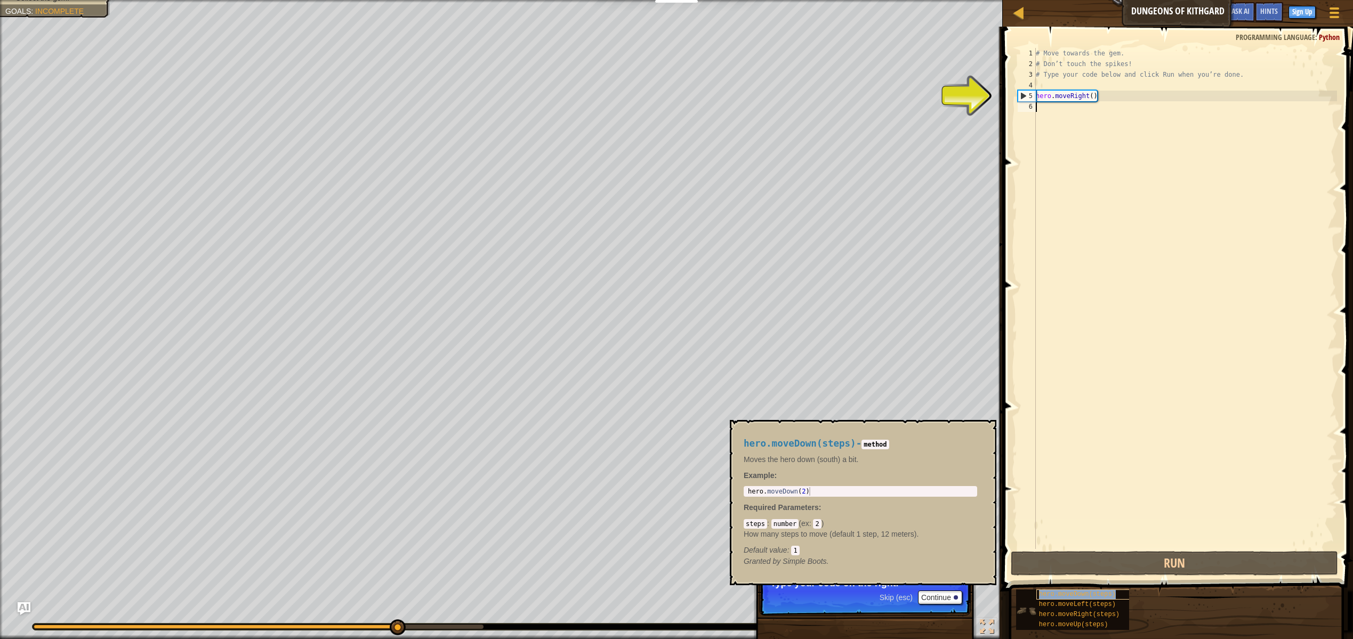
click at [1063, 596] on span "hero.moveDown(steps)" at bounding box center [1077, 594] width 77 height 7
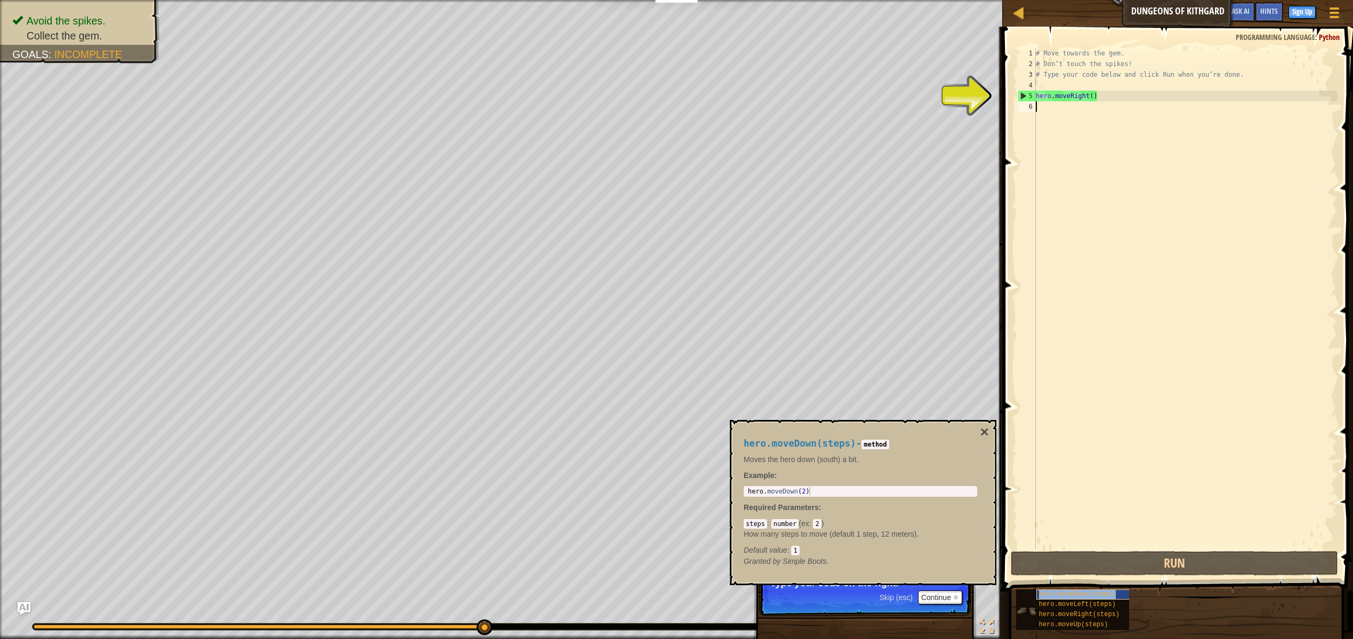
click at [1053, 592] on span "hero.moveDown(steps)" at bounding box center [1077, 594] width 77 height 7
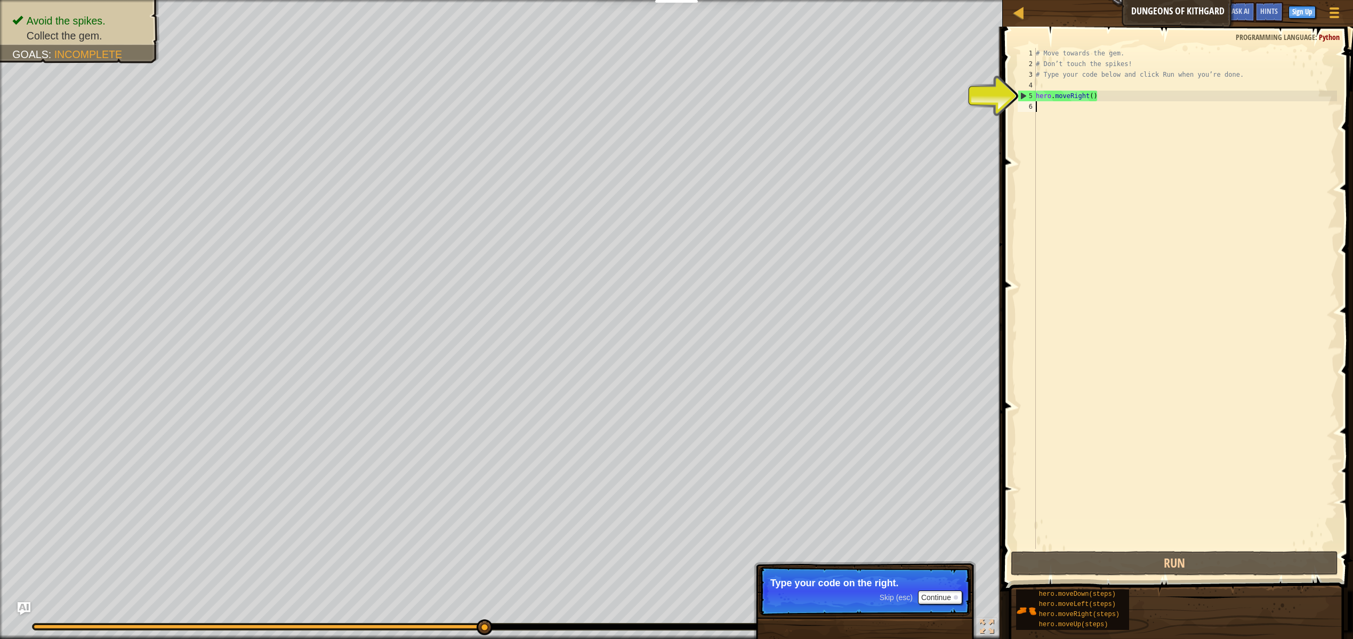
click at [1069, 112] on div "# Move towards the gem. # Don’t touch the spikes! # Type your code below and cl…" at bounding box center [1185, 309] width 303 height 522
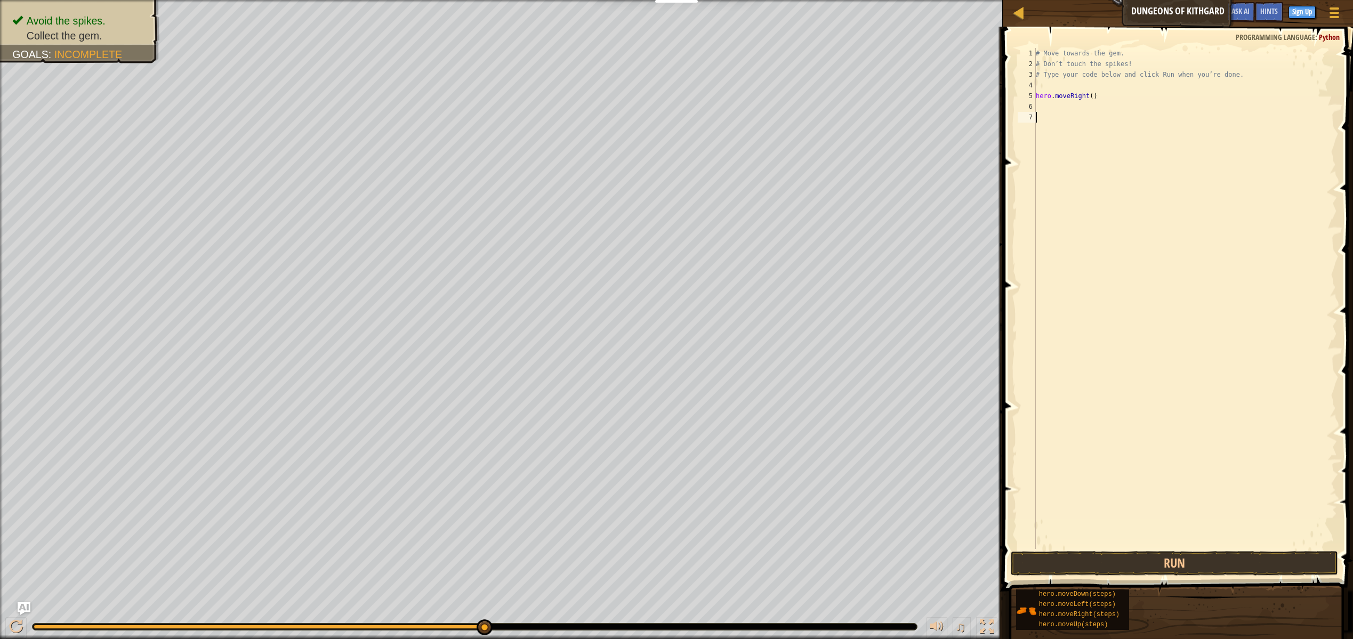
click at [1045, 106] on div "# Move towards the gem. # Don’t touch the spikes! # Type your code below and cl…" at bounding box center [1185, 309] width 303 height 522
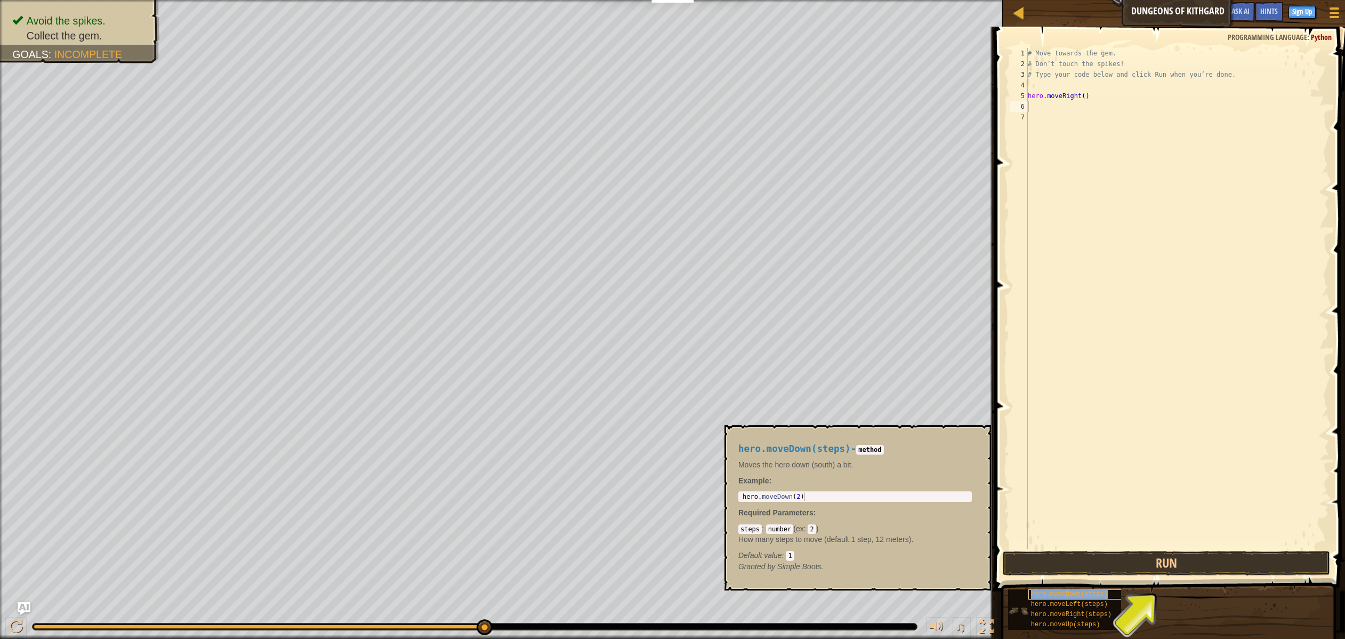
click at [1063, 593] on span "hero.moveDown(steps)" at bounding box center [1069, 594] width 77 height 7
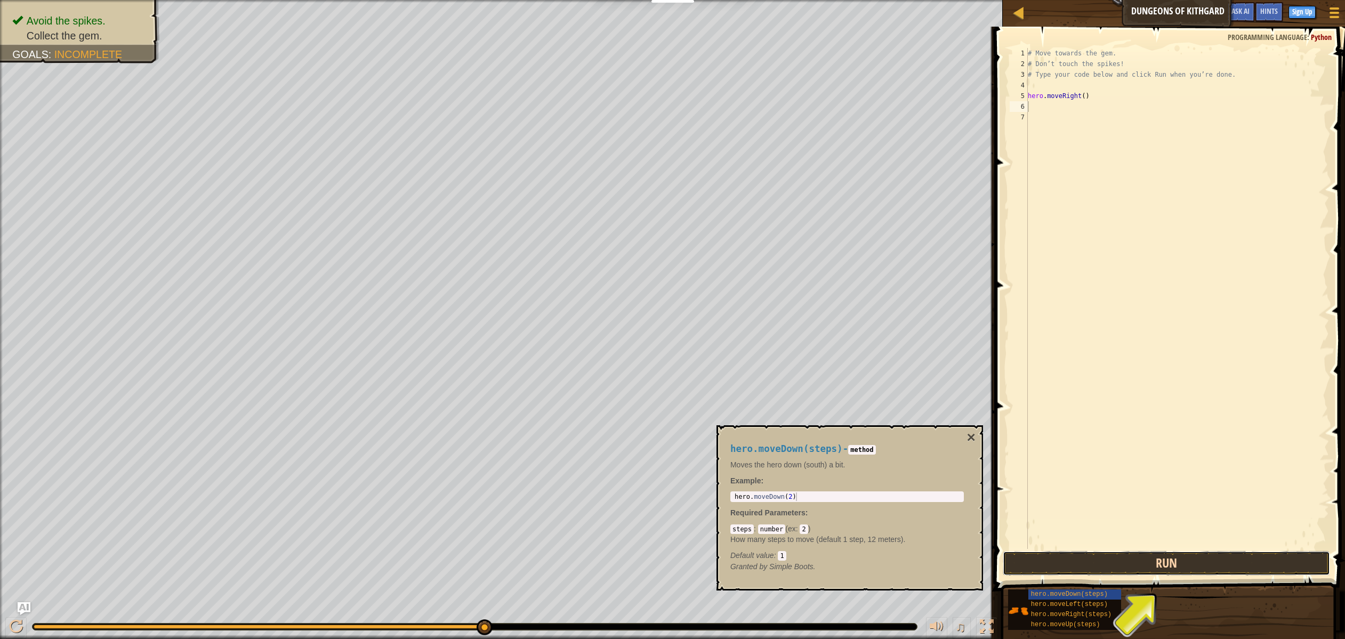
click at [1151, 565] on button "Run" at bounding box center [1166, 563] width 327 height 25
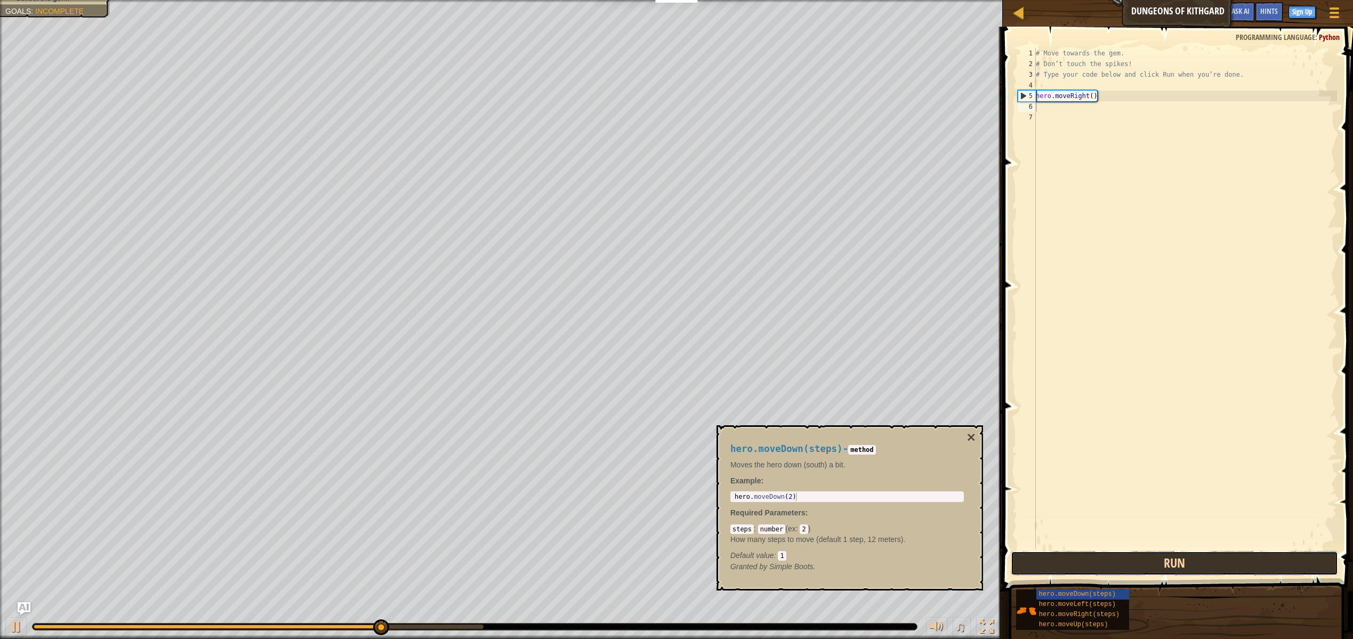
click at [1151, 565] on button "Run" at bounding box center [1174, 563] width 327 height 25
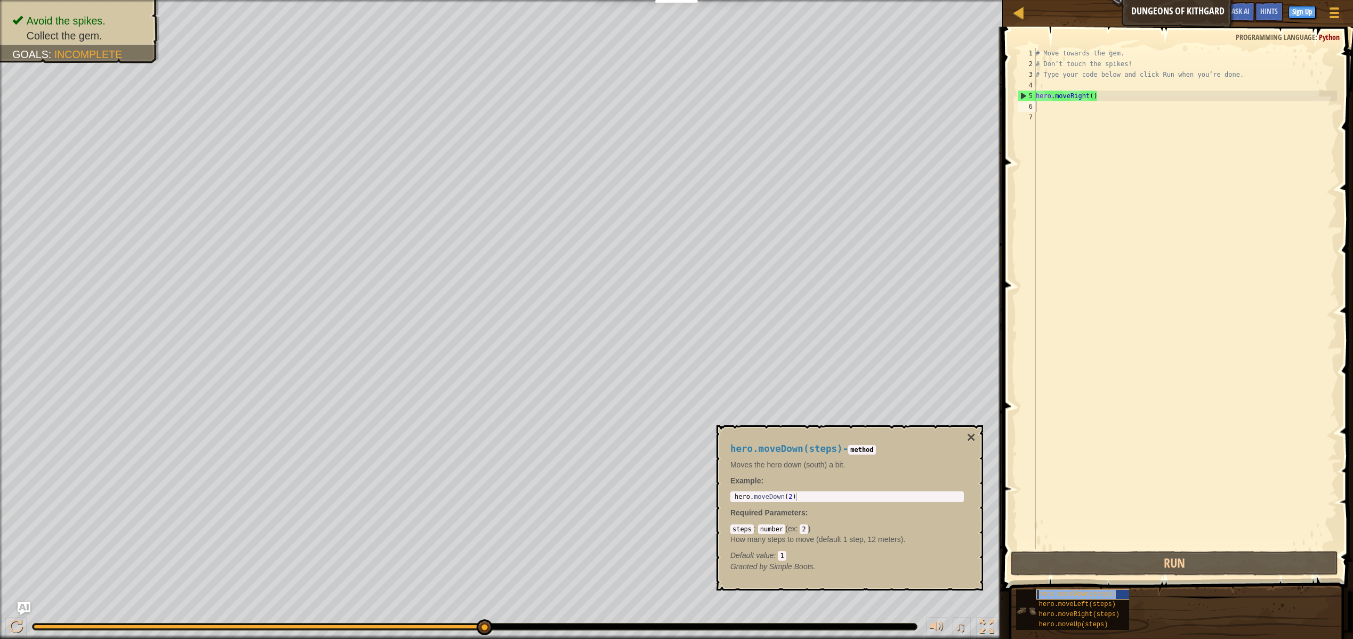
click at [1111, 591] on span "hero.moveDown(steps)" at bounding box center [1077, 594] width 77 height 7
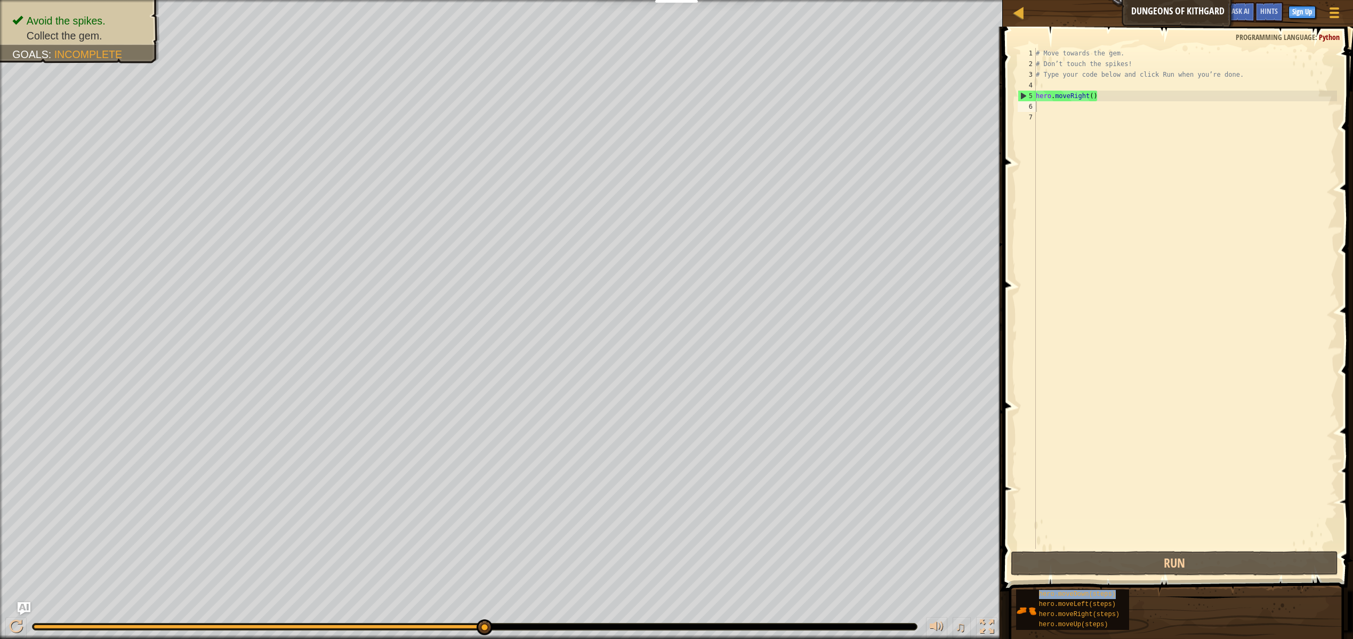
type textarea "hero.moveDown(steps)"
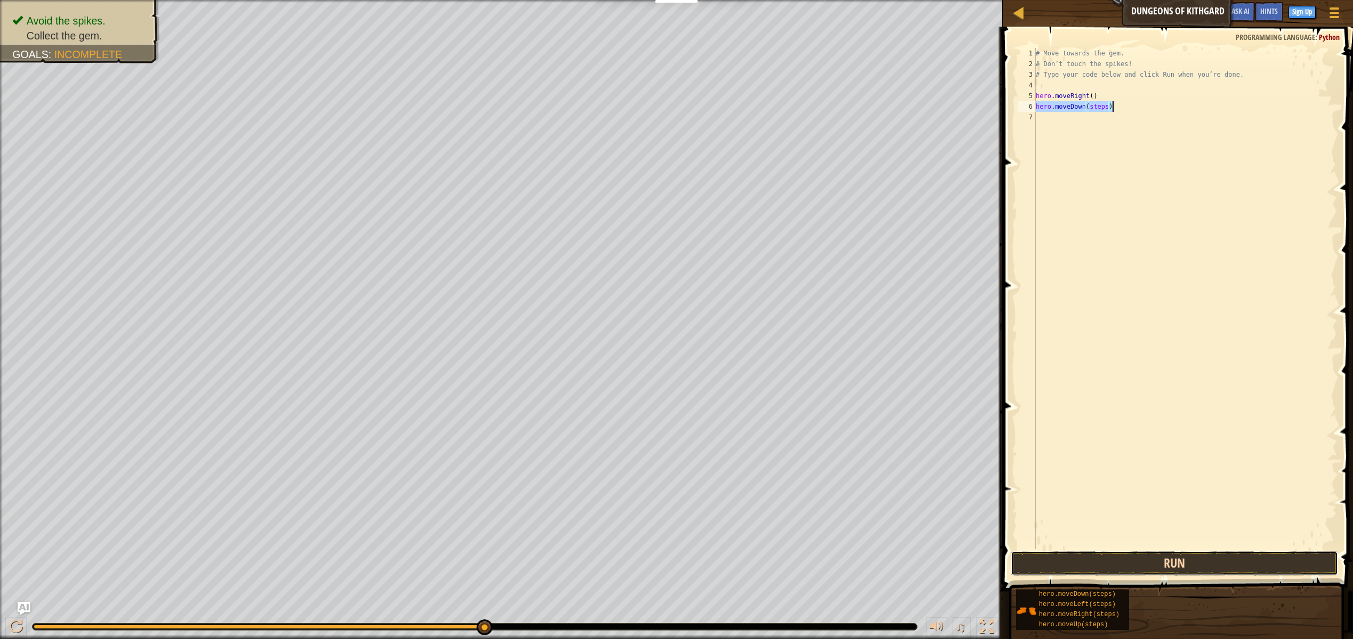
click at [1144, 566] on button "Run" at bounding box center [1174, 563] width 327 height 25
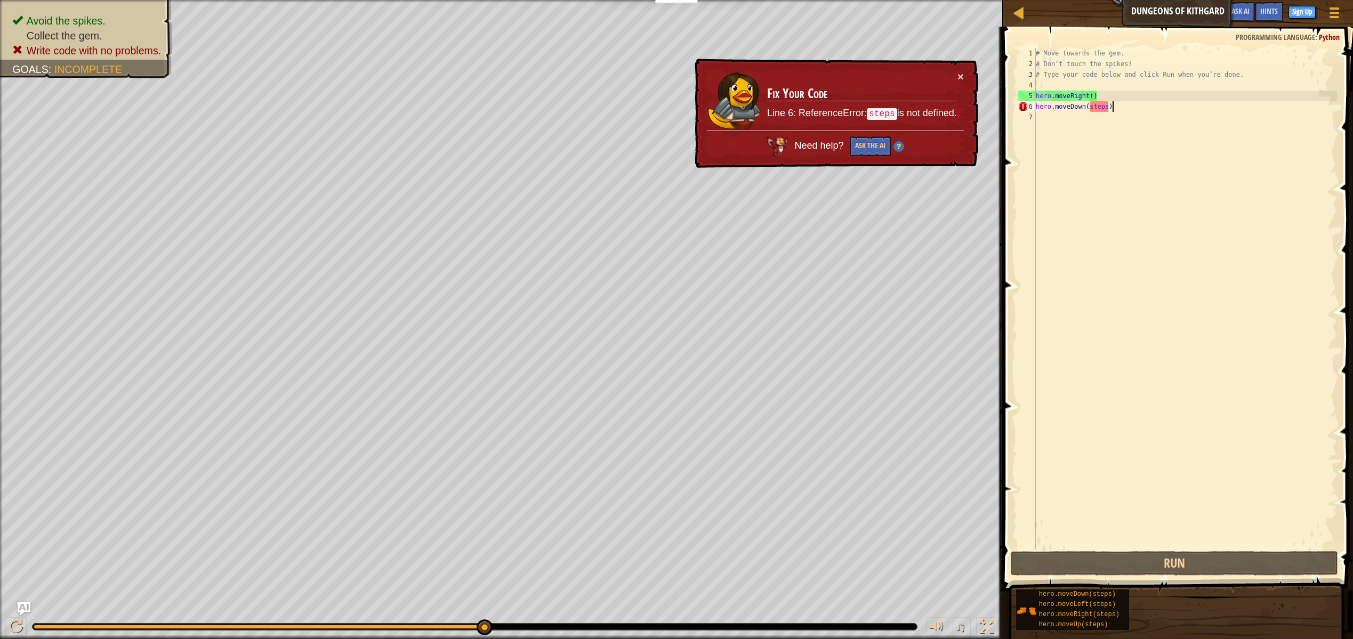
click at [1097, 130] on div "# Move towards the gem. # Don’t touch the spikes! # Type your code below and cl…" at bounding box center [1185, 309] width 303 height 522
click at [1111, 106] on div "# Move towards the gem. # Don’t touch the spikes! # Type your code below and cl…" at bounding box center [1185, 309] width 303 height 522
click at [1109, 106] on div "# Move towards the gem. # Don’t touch the spikes! # Type your code below and cl…" at bounding box center [1185, 309] width 303 height 522
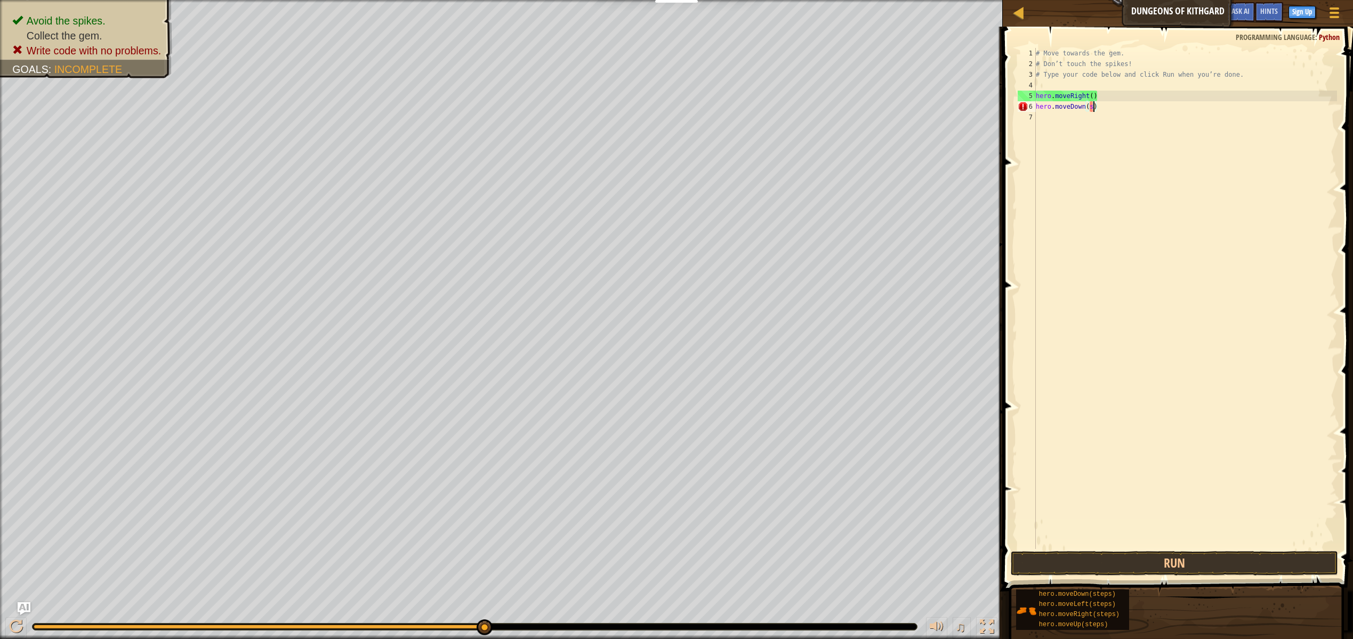
type textarea "hero.moveDown()"
click at [1151, 142] on div "# Move towards the gem. # Don’t touch the spikes! # Type your code below and cl…" at bounding box center [1185, 309] width 303 height 522
click at [1139, 556] on button "Run" at bounding box center [1174, 563] width 327 height 25
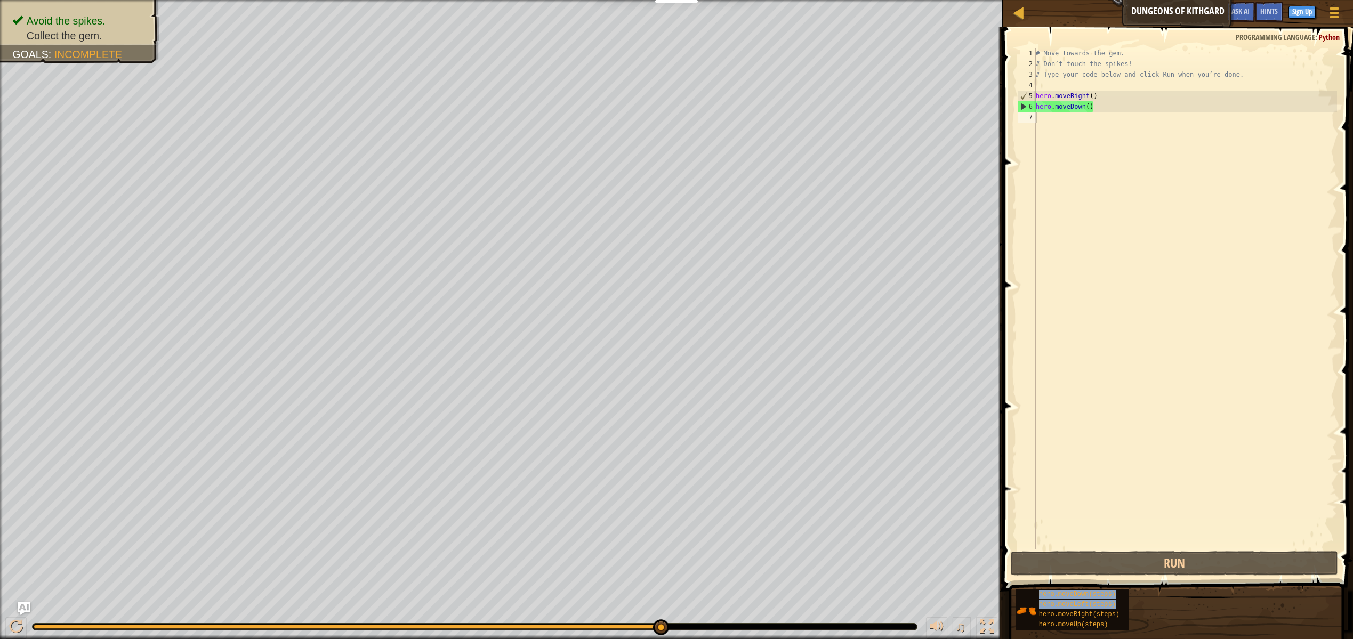
drag, startPoint x: 1109, startPoint y: 616, endPoint x: 1228, endPoint y: 152, distance: 478.8
click at [1228, 152] on div "Hints 1 2 3 4 5 6 7 # Move towards the gem. # Don’t touch the spikes! # Type yo…" at bounding box center [1176, 330] width 353 height 607
drag, startPoint x: 1070, startPoint y: 617, endPoint x: 1088, endPoint y: 477, distance: 141.4
click at [1106, 413] on div "Hints 1 2 3 4 5 6 7 # Move towards the gem. # Don’t touch the spikes! # Type yo…" at bounding box center [1176, 330] width 353 height 607
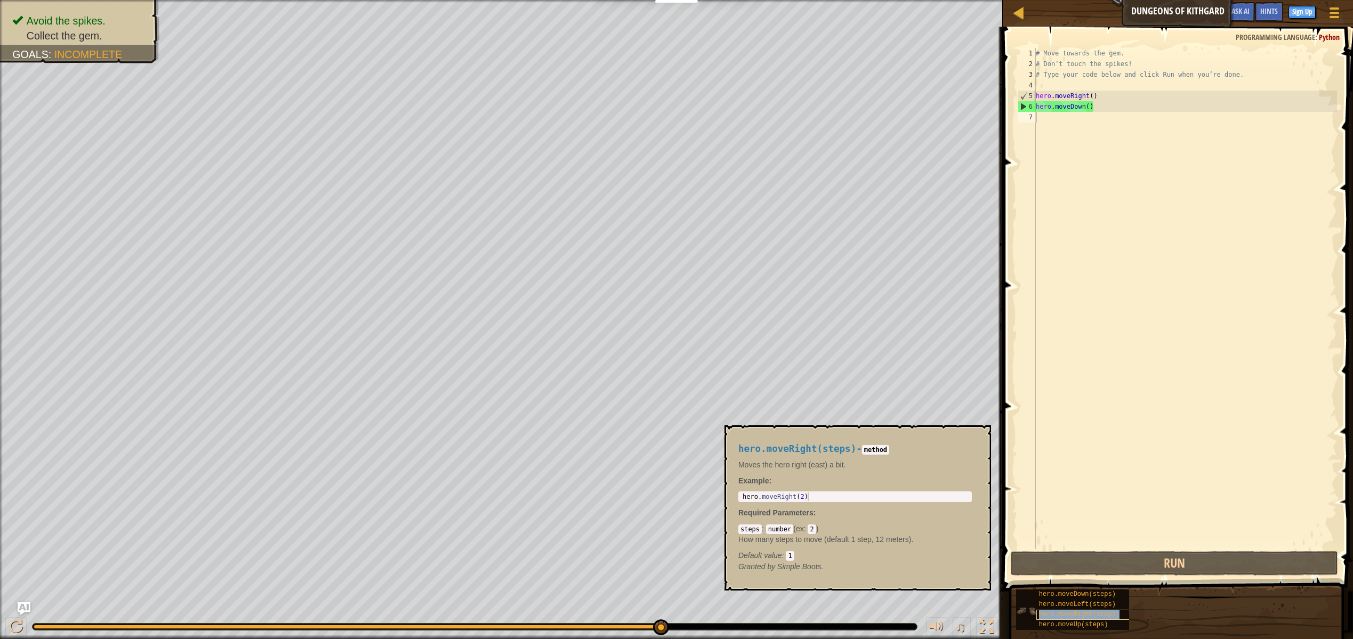
click at [1123, 616] on div "hero.moveRight(steps)" at bounding box center [1103, 615] width 135 height 10
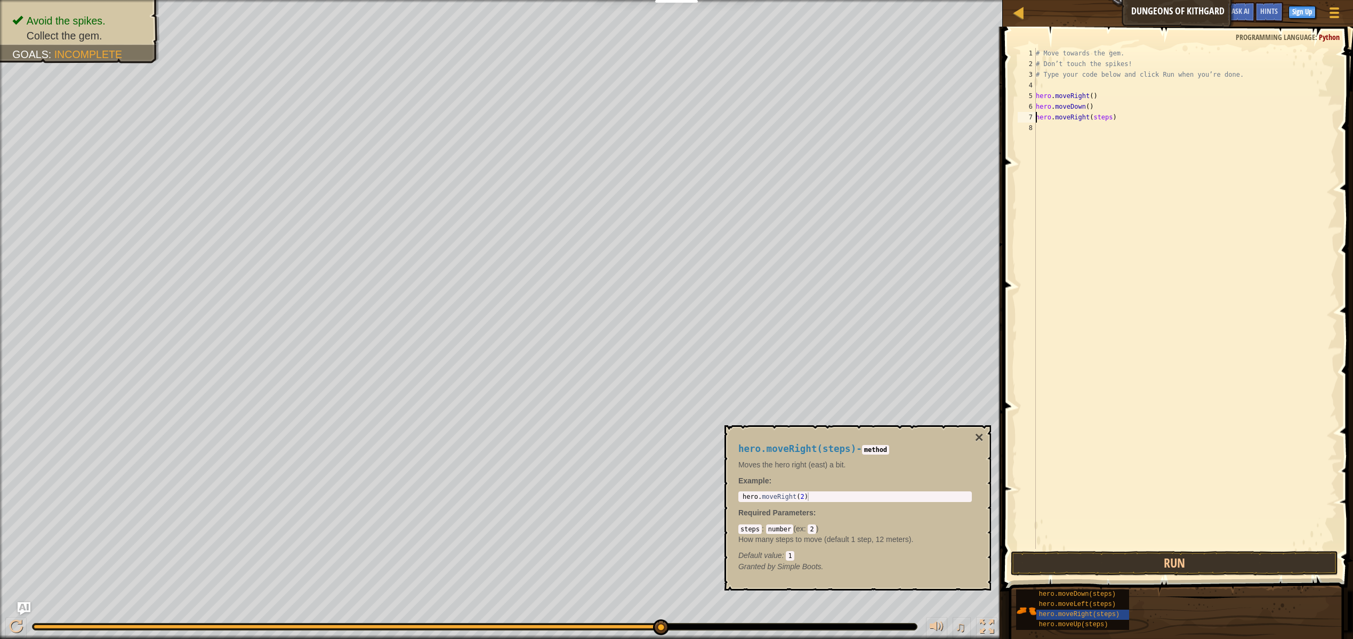
click at [1110, 112] on div "# Move towards the gem. # Don’t touch the spikes! # Type your code below and cl…" at bounding box center [1185, 309] width 303 height 522
click at [1112, 116] on div "# Move towards the gem. # Don’t touch the spikes! # Type your code below and cl…" at bounding box center [1185, 309] width 303 height 522
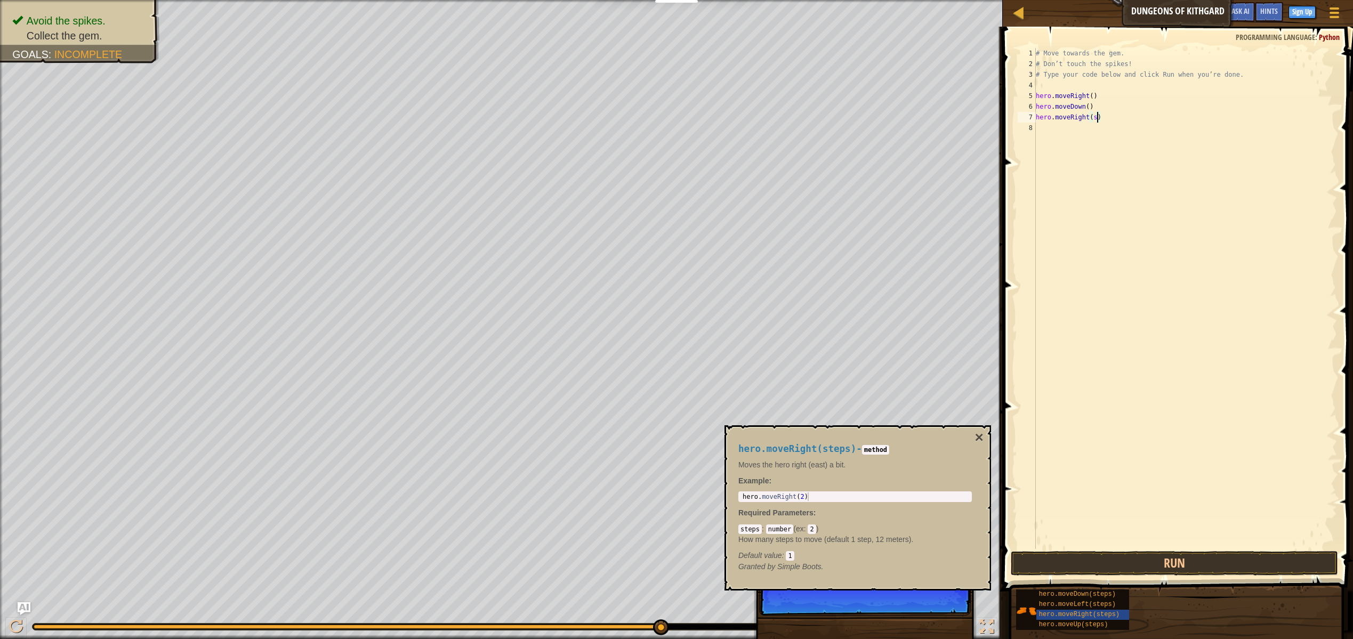
type textarea "hero.moveRight()"
click at [1127, 248] on div "# Move towards the gem. # Don’t touch the spikes! # Type your code below and cl…" at bounding box center [1185, 309] width 303 height 522
click at [1106, 556] on button "Run" at bounding box center [1174, 563] width 327 height 25
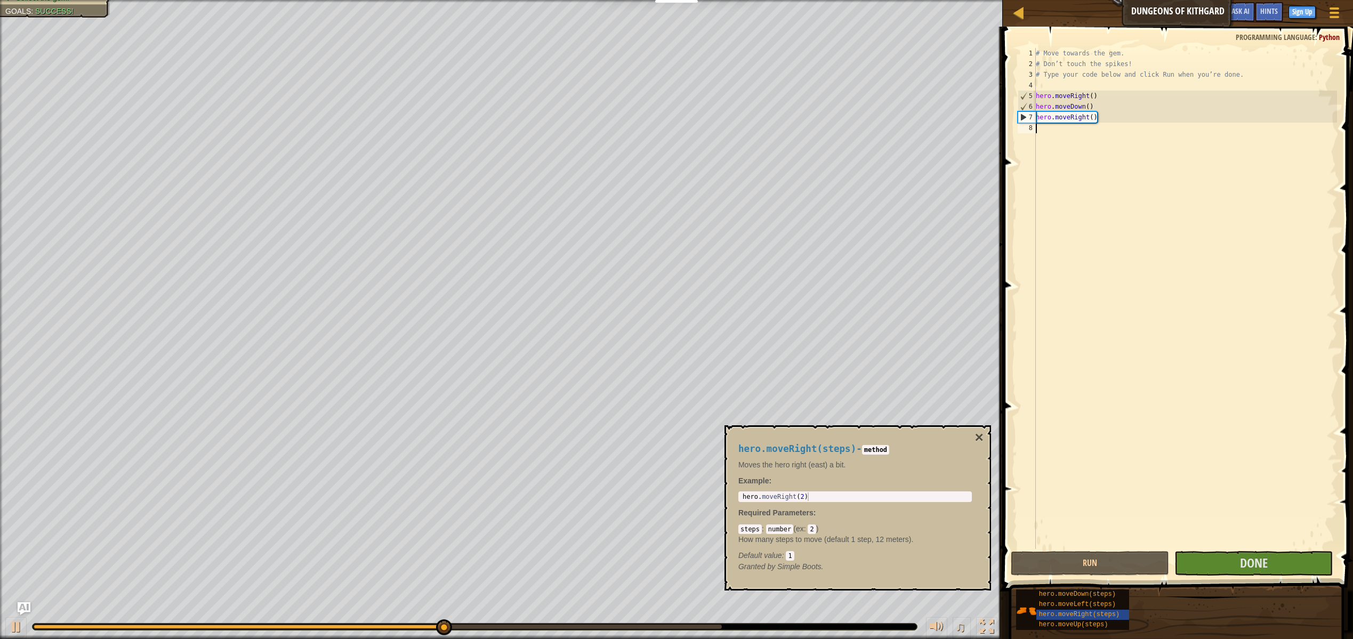
click at [984, 435] on div "hero.moveRight(steps) - method Moves the hero right (east) a bit. Example : 1 h…" at bounding box center [858, 507] width 267 height 165
click at [979, 437] on button "×" at bounding box center [979, 437] width 9 height 15
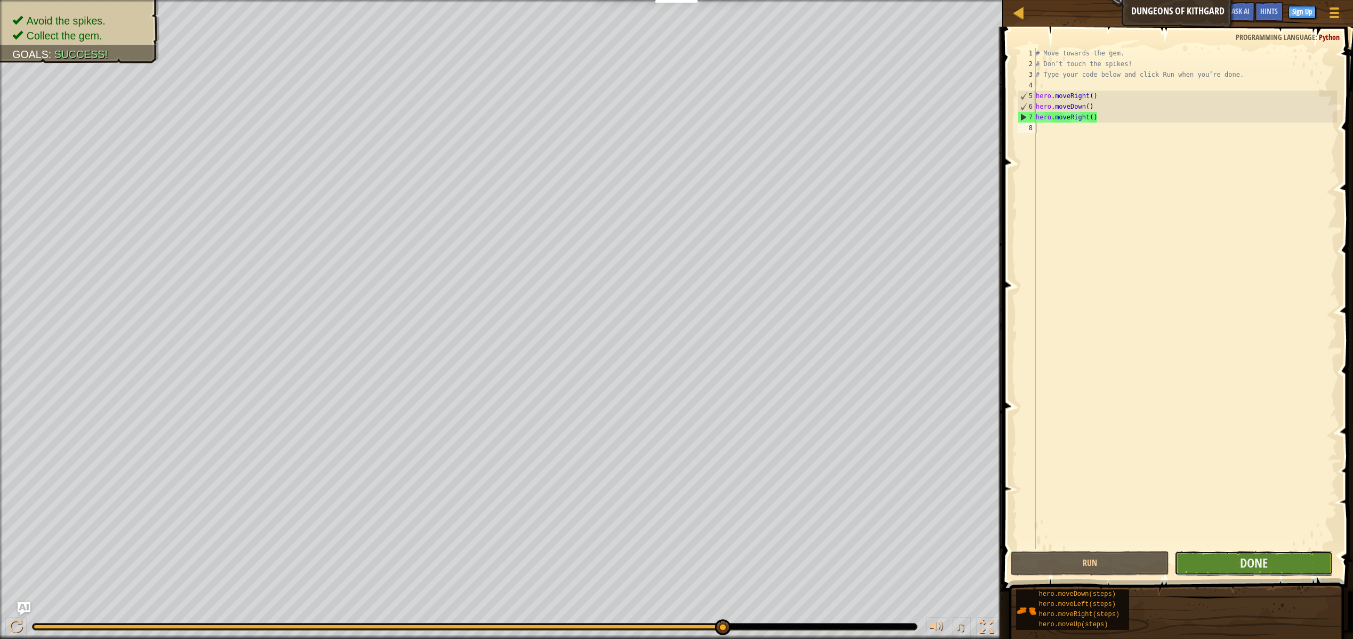
click at [1203, 552] on button "Done" at bounding box center [1253, 563] width 158 height 25
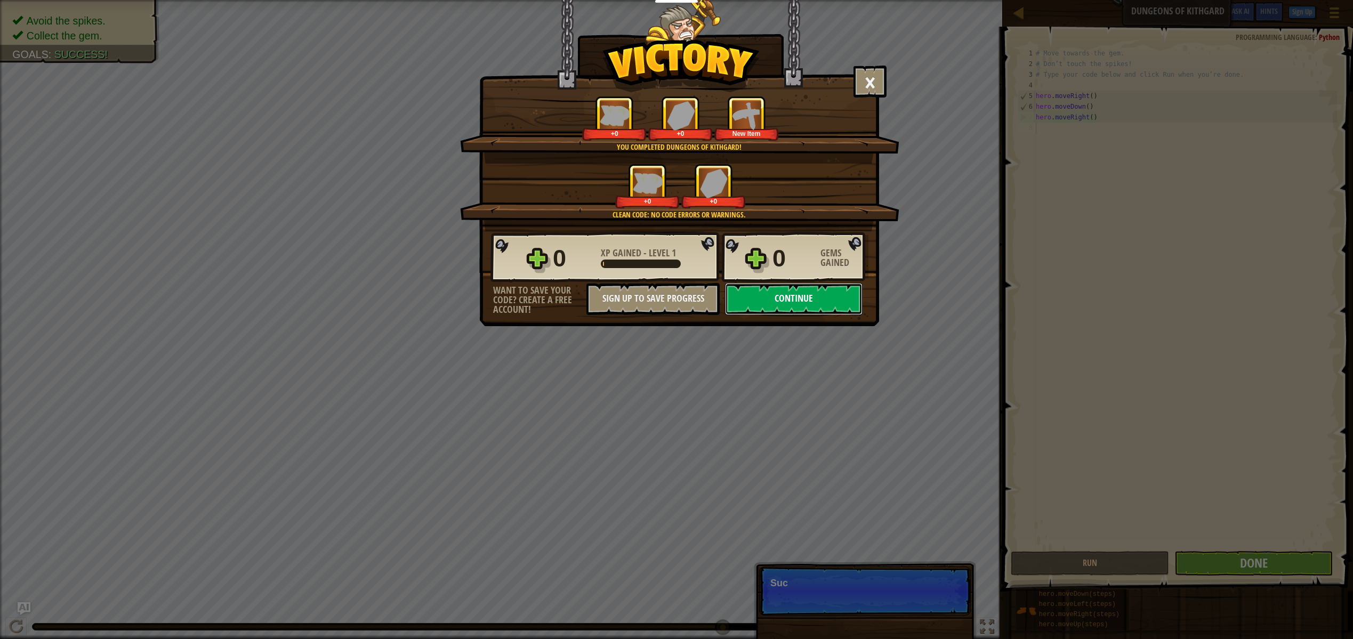
click at [825, 301] on button "Continue" at bounding box center [794, 299] width 138 height 32
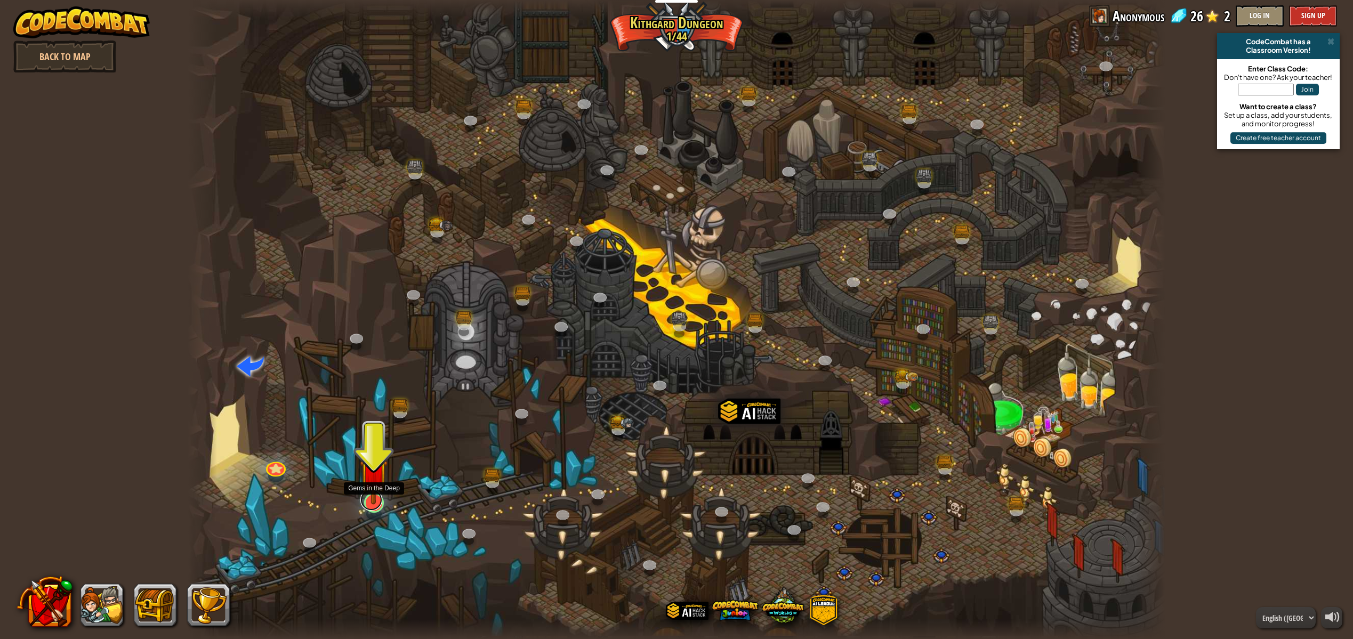
click at [375, 508] on link at bounding box center [371, 499] width 22 height 21
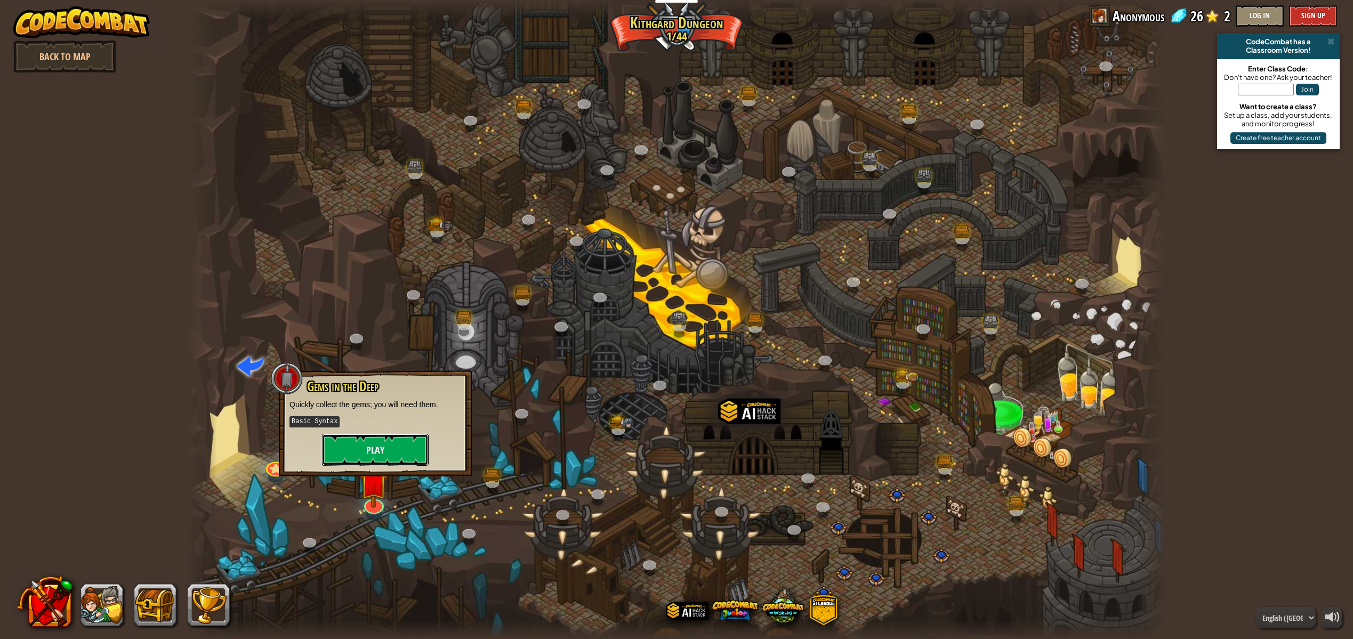
click at [409, 448] on button "Play" at bounding box center [375, 450] width 107 height 32
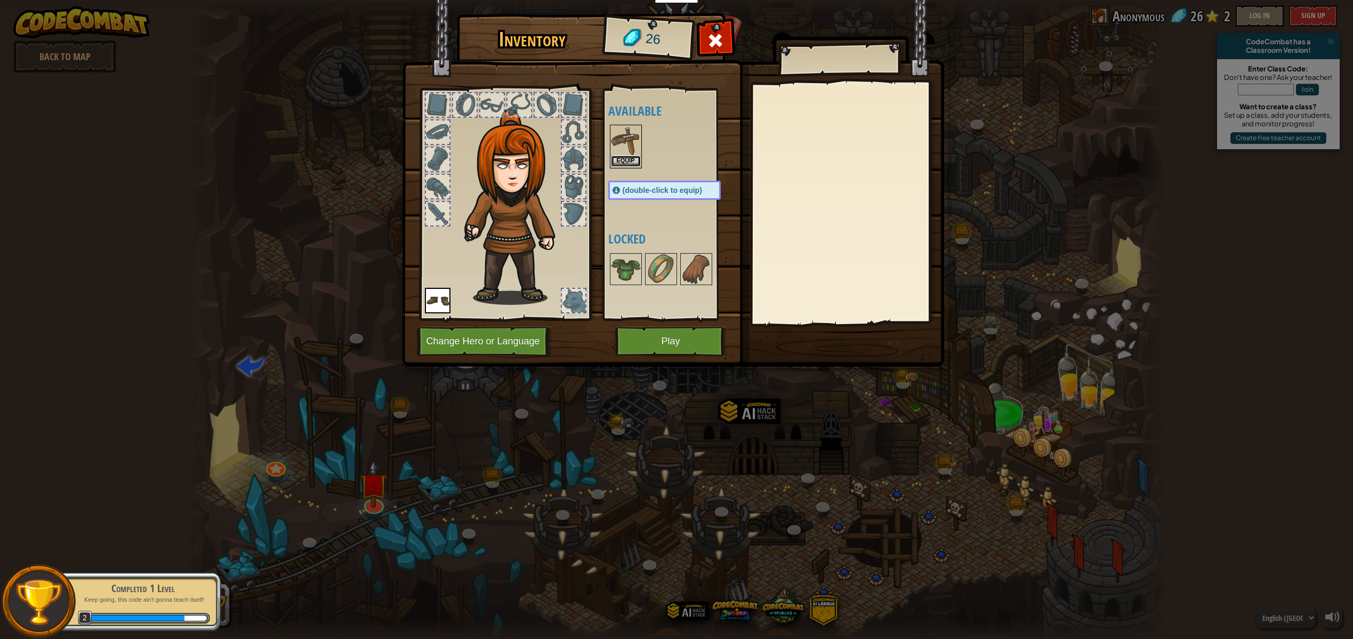
click at [630, 162] on button "Equip" at bounding box center [626, 161] width 30 height 11
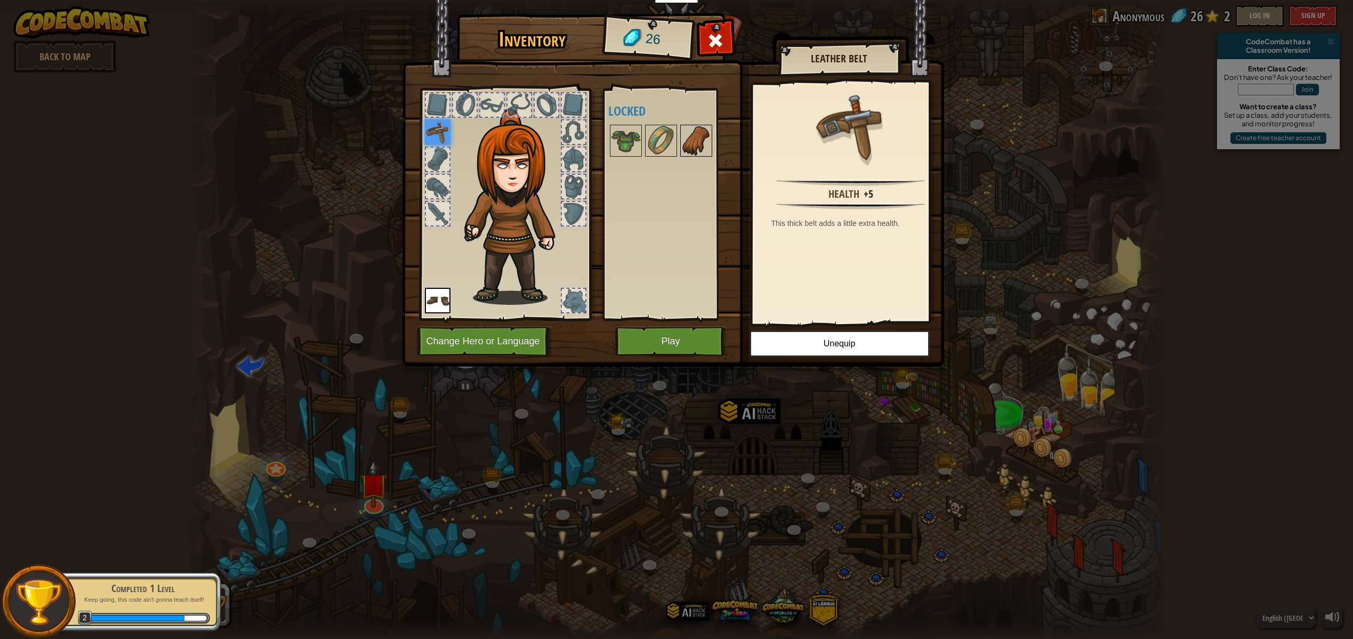
click at [701, 137] on img at bounding box center [696, 141] width 30 height 30
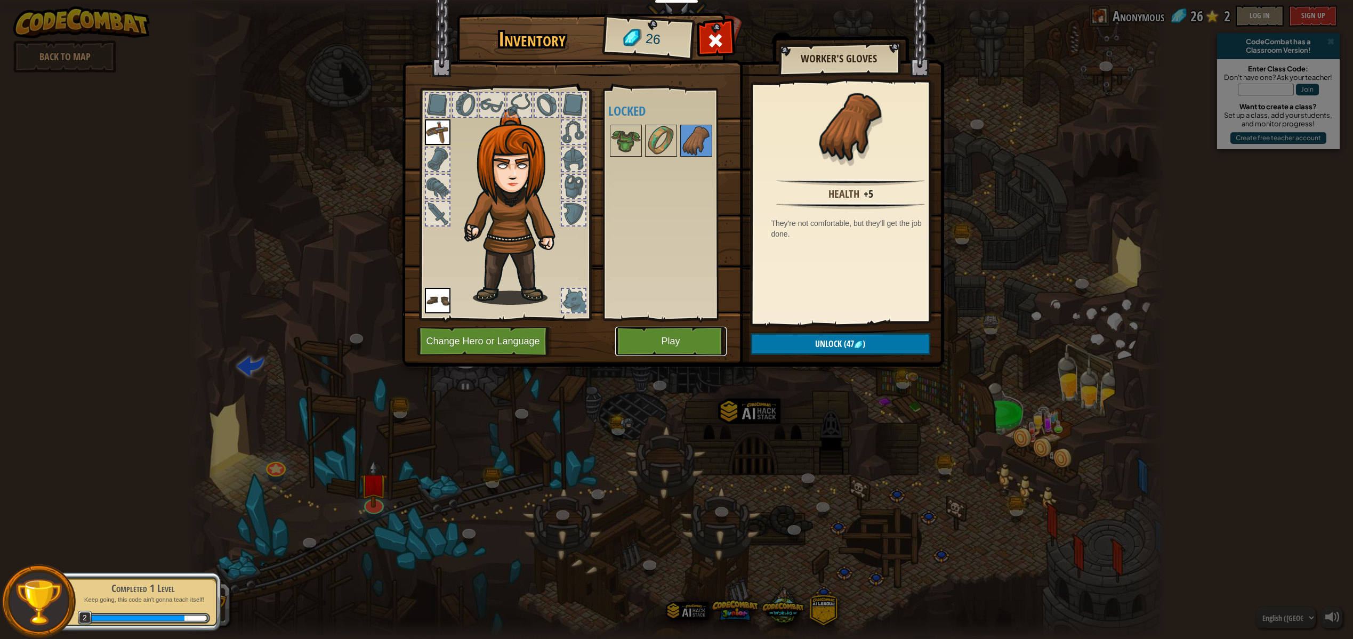
click at [667, 339] on button "Play" at bounding box center [670, 341] width 111 height 29
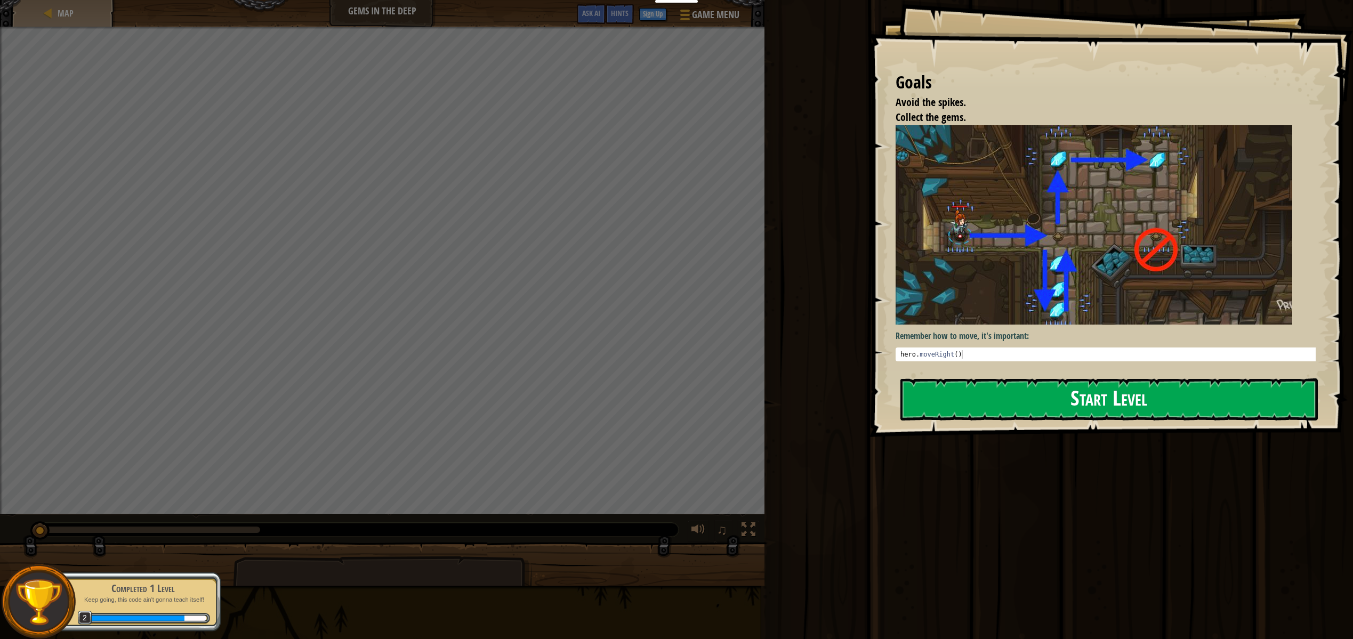
click at [1101, 279] on img at bounding box center [1094, 224] width 397 height 199
drag, startPoint x: 1096, startPoint y: 336, endPoint x: 1087, endPoint y: 398, distance: 63.0
click at [1096, 336] on p "Remember how to move, it's important:" at bounding box center [1110, 336] width 428 height 12
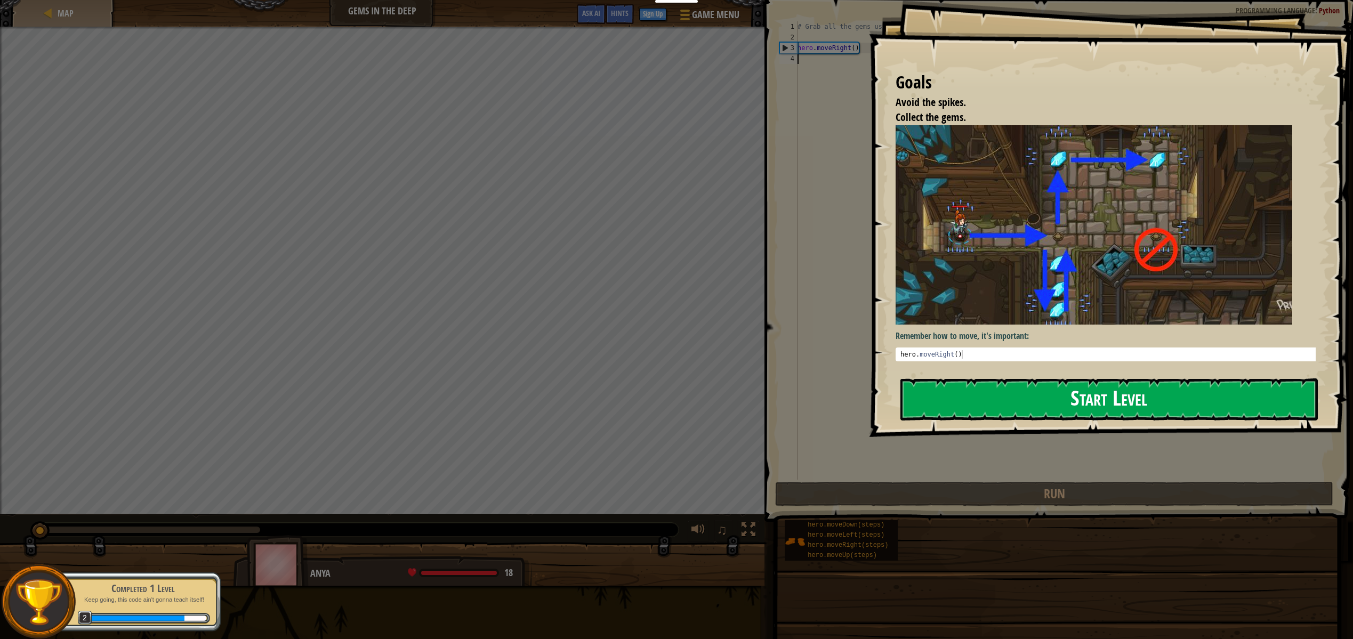
click at [1087, 398] on button "Start Level" at bounding box center [1108, 400] width 417 height 42
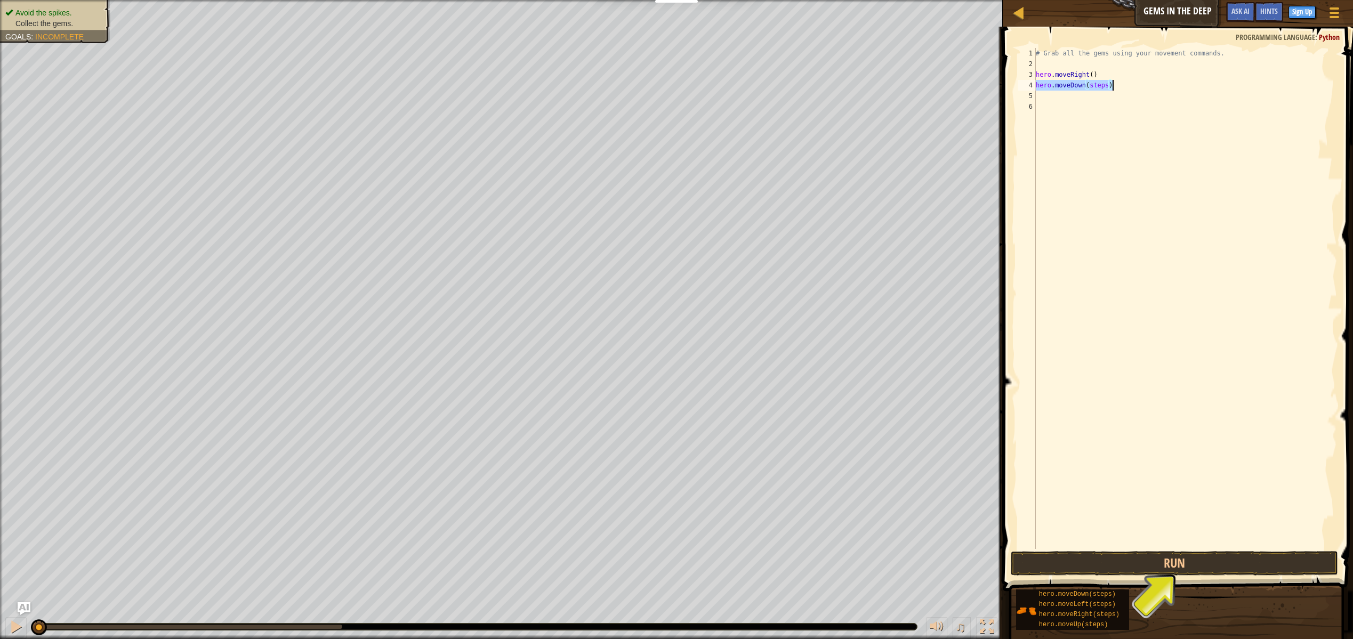
click at [1100, 84] on div "# Grab all the gems using your movement commands. hero . moveRight ( ) hero . m…" at bounding box center [1185, 309] width 303 height 522
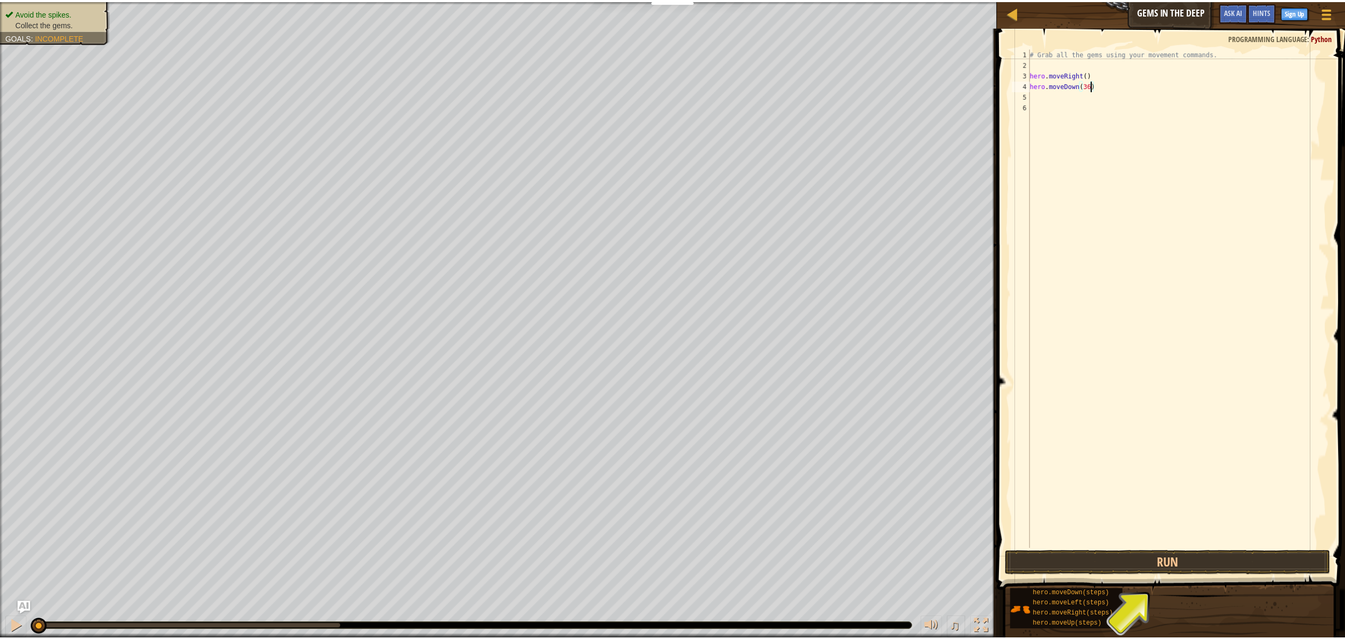
scroll to position [5, 5]
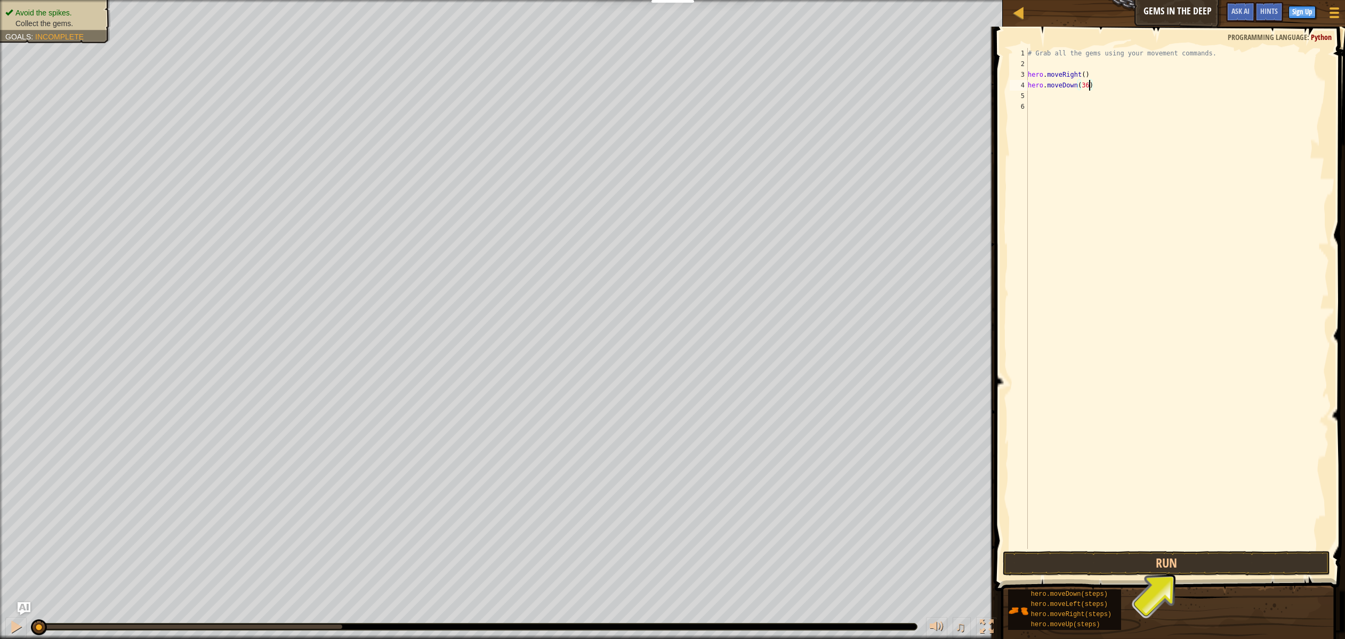
type textarea "hero.moveDown(3)"
click at [1141, 110] on div "# Grab all the gems using your movement commands. hero . moveRight ( ) hero . m…" at bounding box center [1177, 309] width 303 height 522
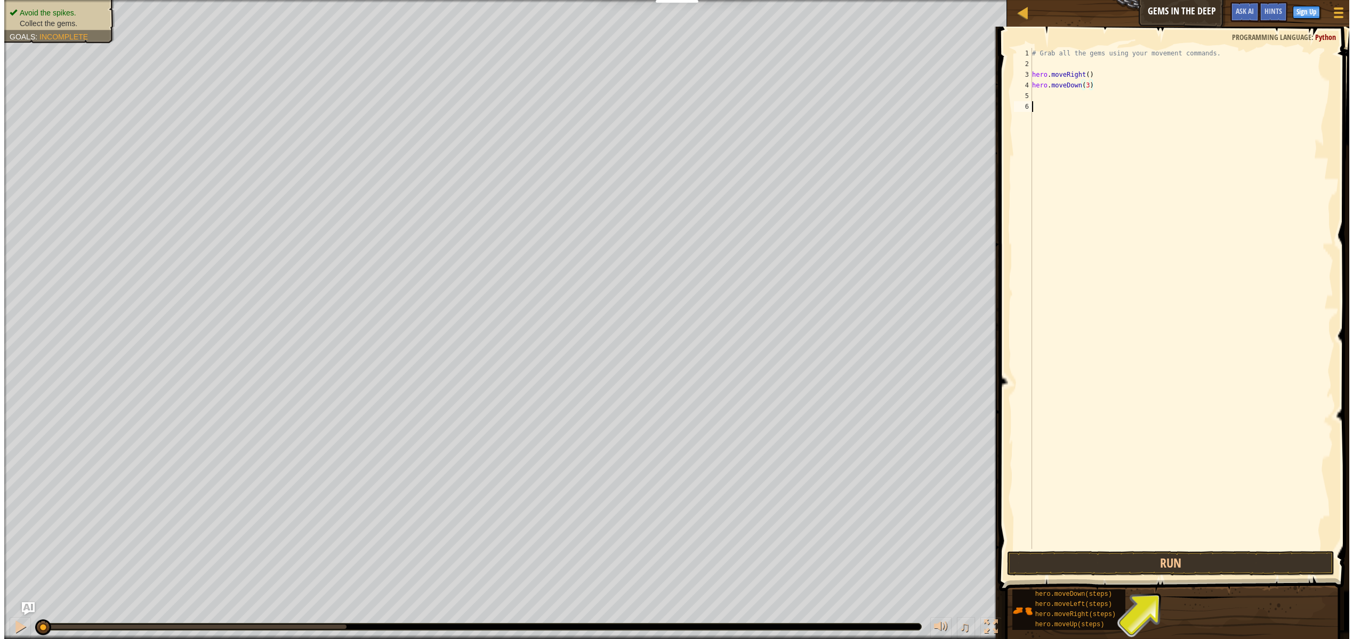
scroll to position [5, 0]
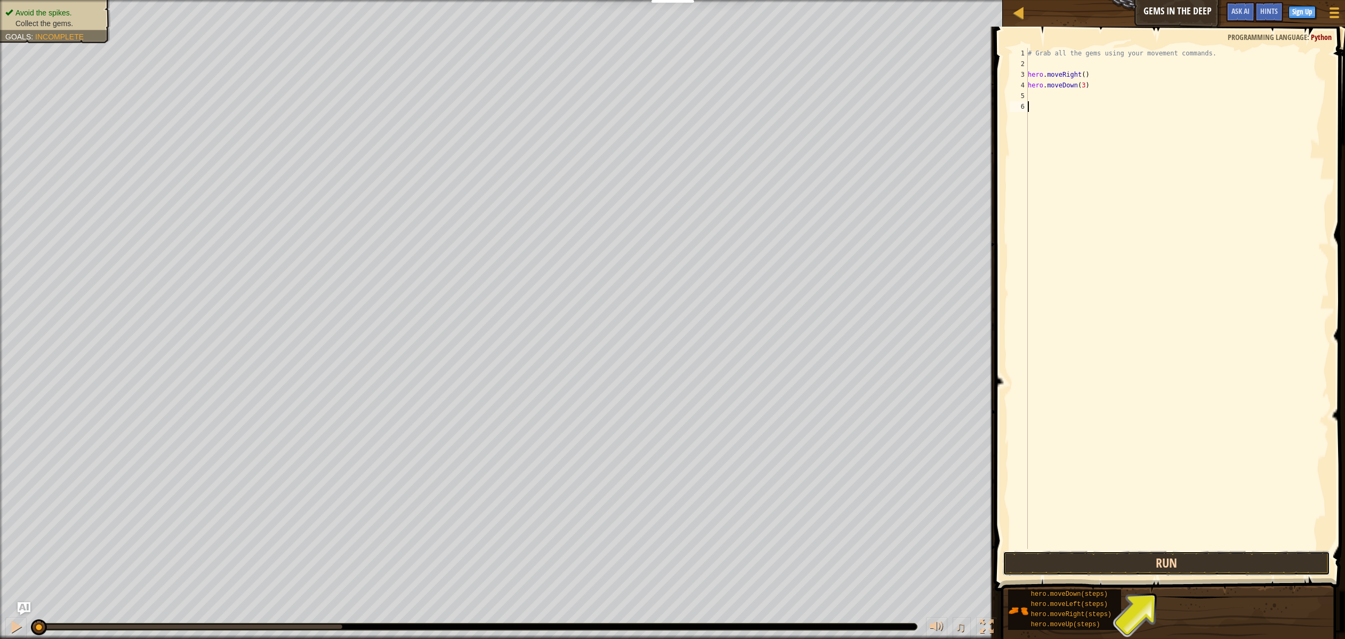
click at [1112, 565] on button "Run" at bounding box center [1166, 563] width 327 height 25
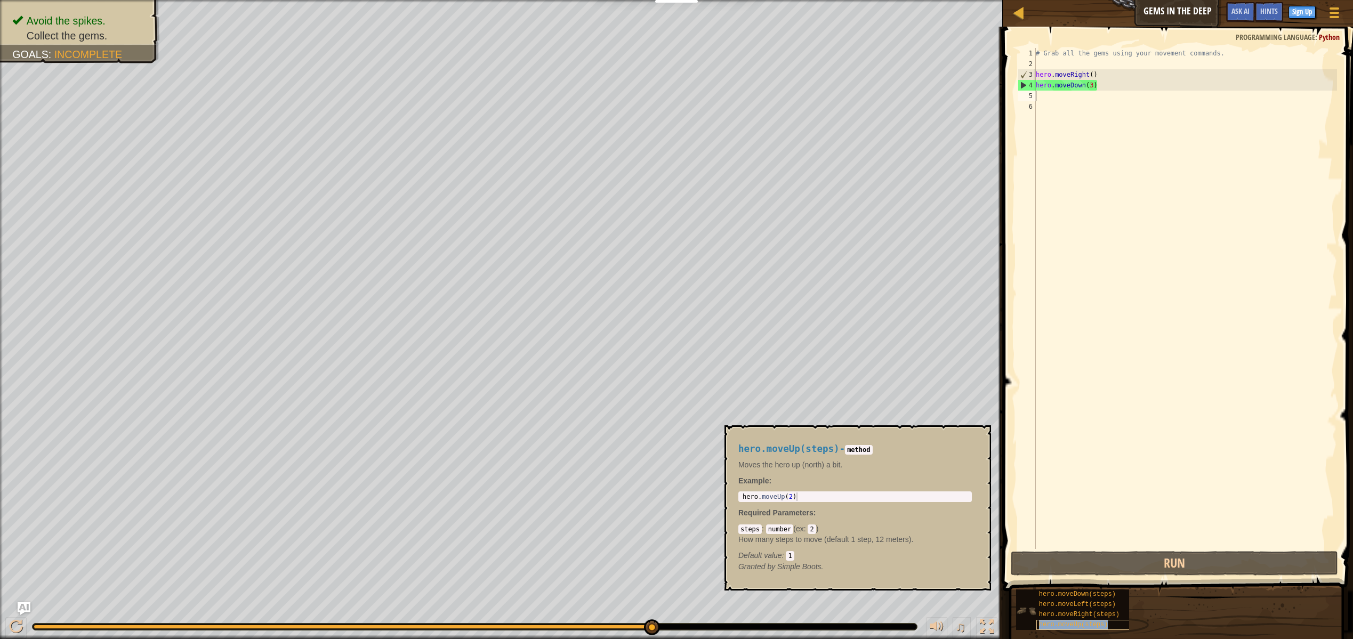
type textarea "hero.moveUp(steps)"
